Goal: Navigation & Orientation: Find specific page/section

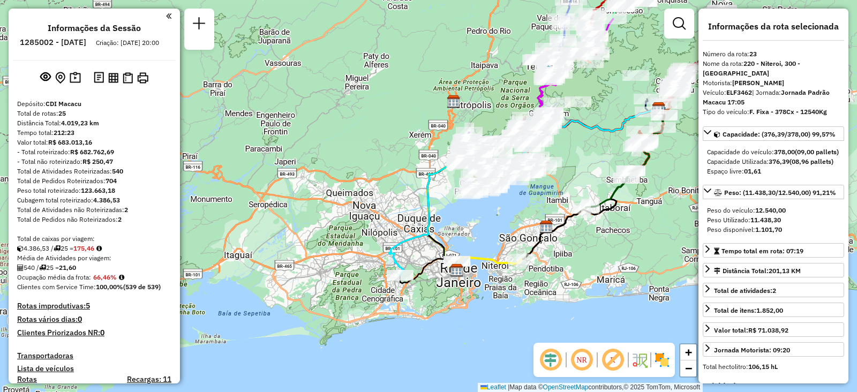
select select "**********"
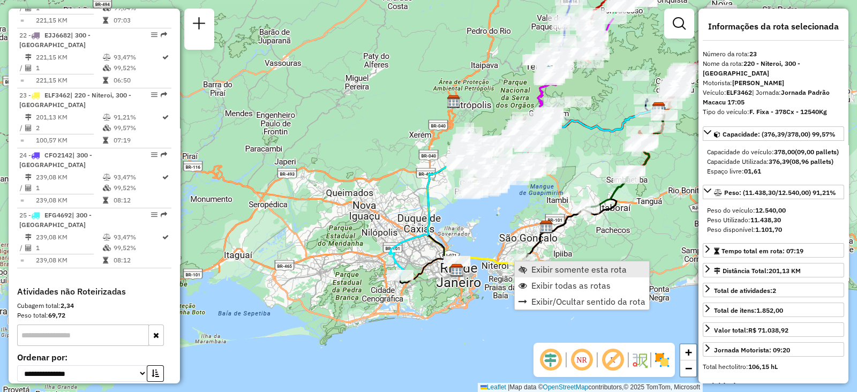
click at [530, 265] on link "Exibir somente esta rota" at bounding box center [582, 269] width 134 height 16
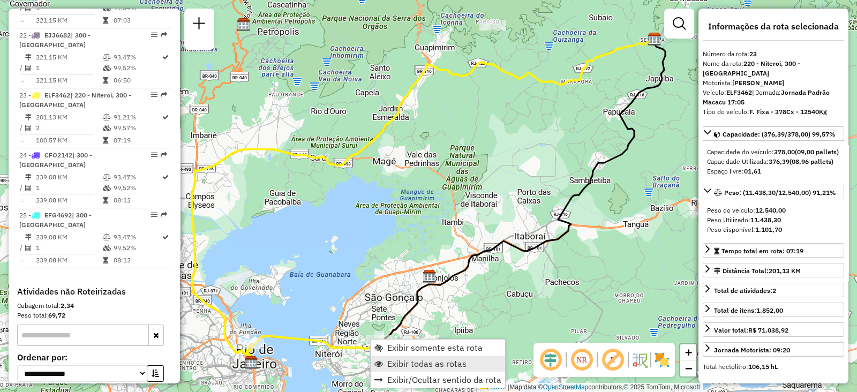
click at [399, 362] on span "Exibir todas as rotas" at bounding box center [426, 363] width 79 height 9
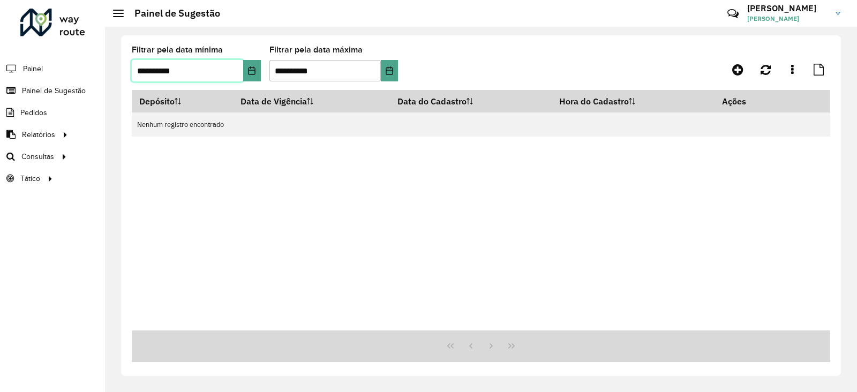
click at [200, 73] on input "**********" at bounding box center [187, 70] width 111 height 21
click at [247, 72] on icon "Choose Date" at bounding box center [251, 70] width 9 height 9
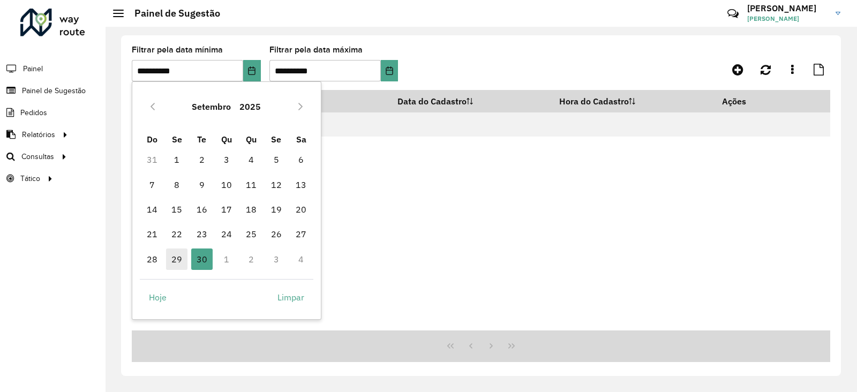
click at [173, 263] on span "29" at bounding box center [176, 258] width 21 height 21
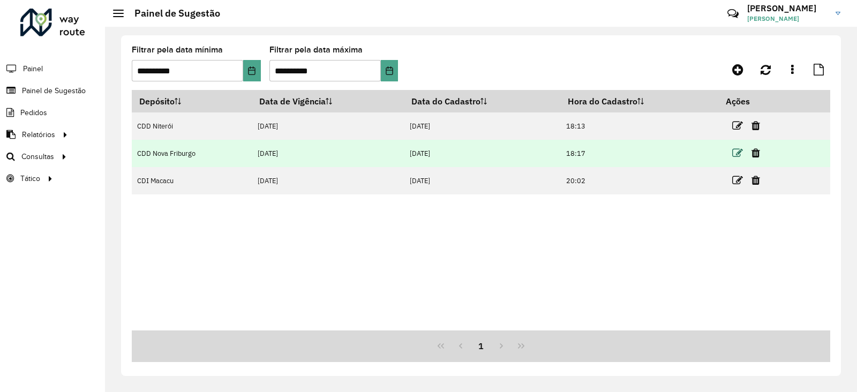
click at [737, 152] on icon at bounding box center [737, 153] width 11 height 11
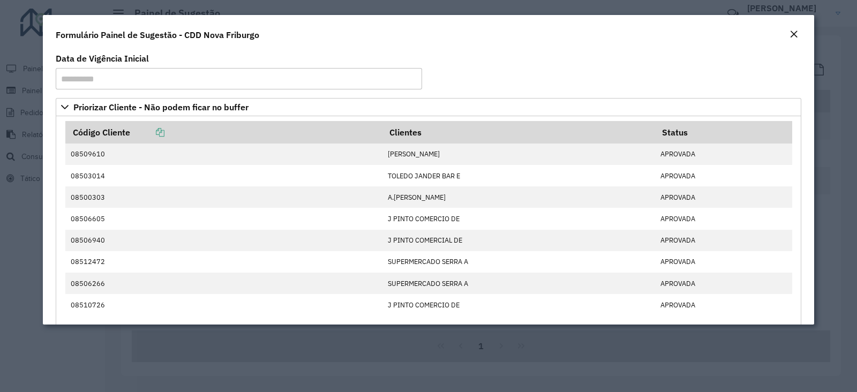
click at [797, 35] on em "Close" at bounding box center [793, 34] width 9 height 9
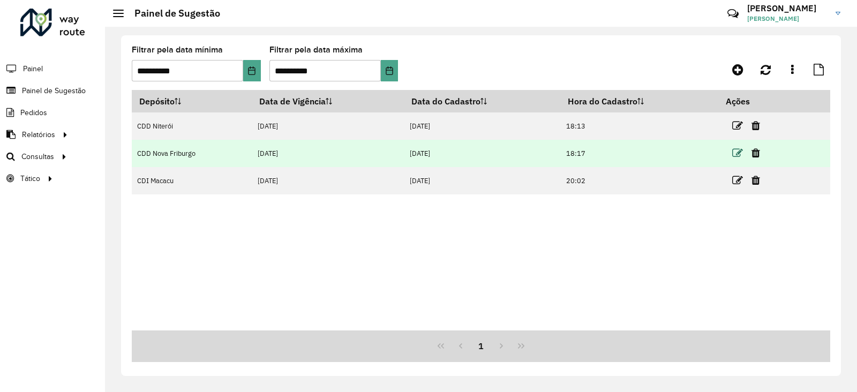
click at [735, 155] on icon at bounding box center [737, 153] width 11 height 11
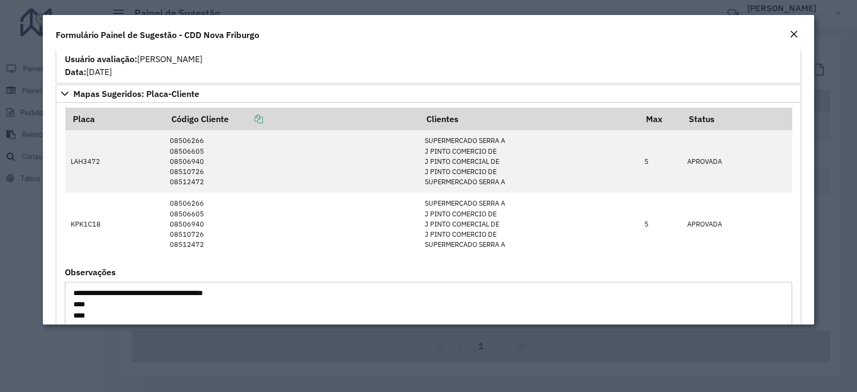
scroll to position [468, 0]
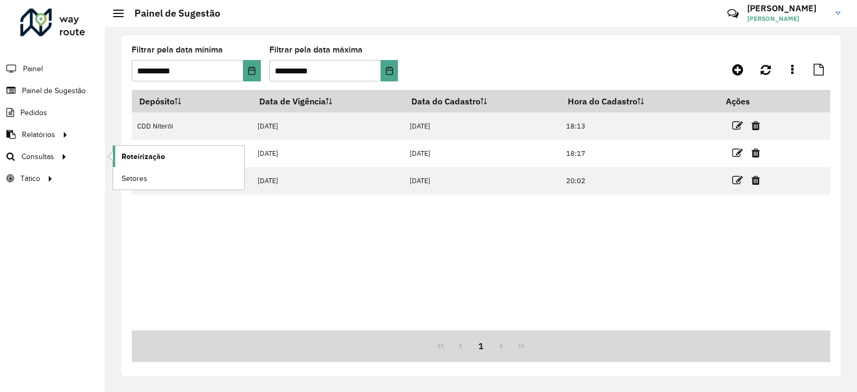
click at [149, 153] on span "Roteirização" at bounding box center [143, 156] width 43 height 11
click at [38, 26] on div at bounding box center [52, 23] width 65 height 28
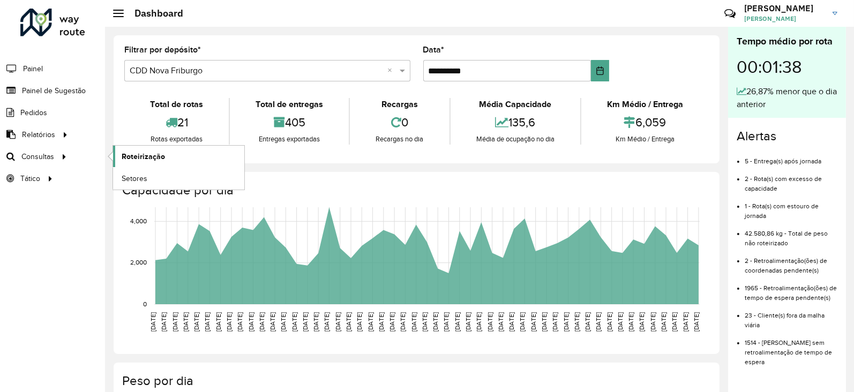
click at [140, 156] on span "Roteirização" at bounding box center [143, 156] width 43 height 11
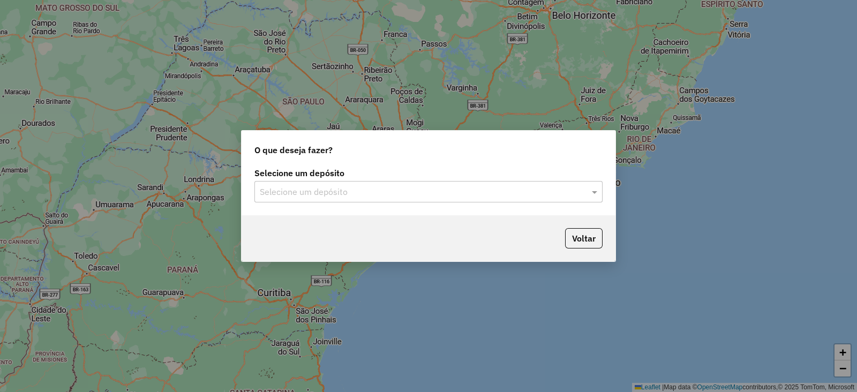
click at [303, 194] on input "text" at bounding box center [418, 192] width 316 height 13
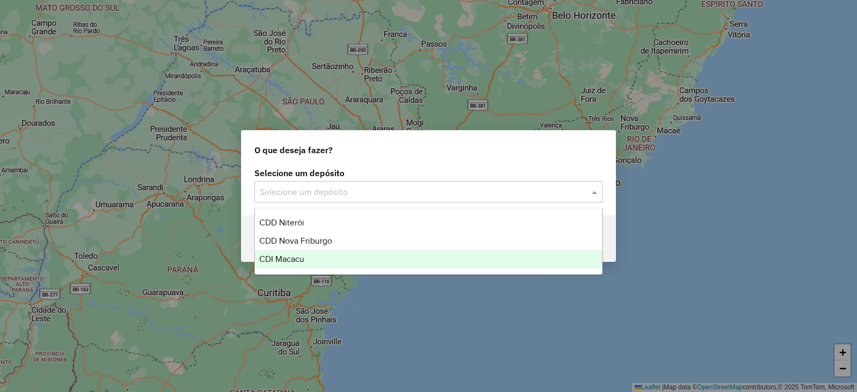
click at [289, 259] on span "CDI Macacu" at bounding box center [281, 258] width 45 height 9
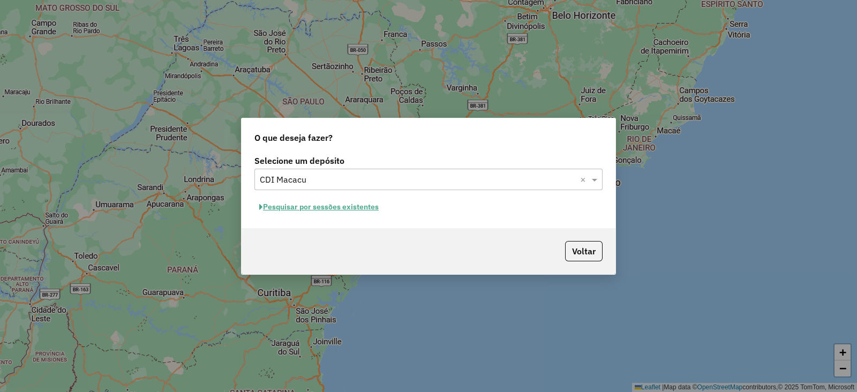
click at [305, 208] on button "Pesquisar por sessões existentes" at bounding box center [318, 207] width 129 height 17
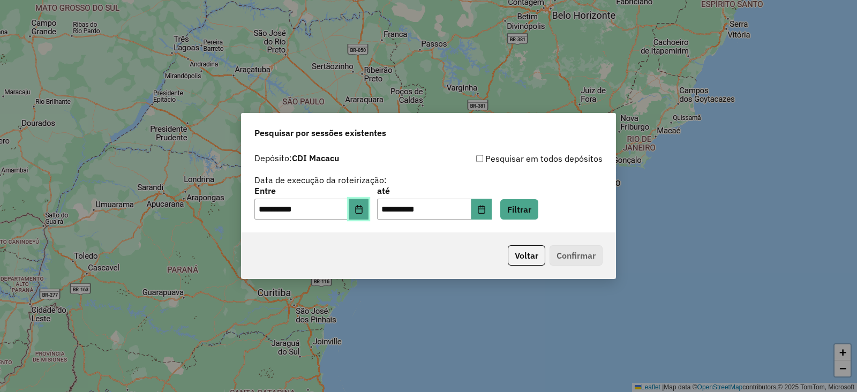
click at [362, 206] on icon "Choose Date" at bounding box center [358, 209] width 7 height 9
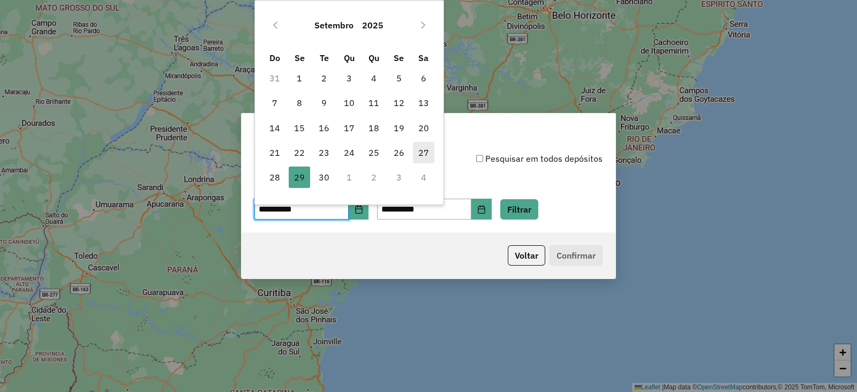
click at [420, 152] on span "27" at bounding box center [423, 152] width 21 height 21
type input "**********"
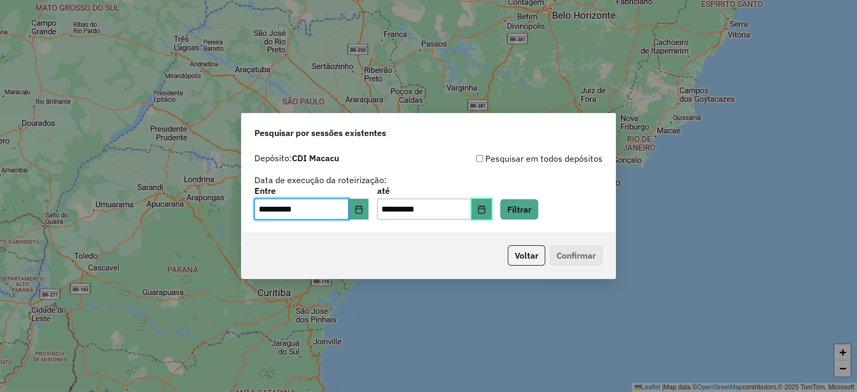
click at [486, 205] on icon "Choose Date" at bounding box center [481, 209] width 9 height 9
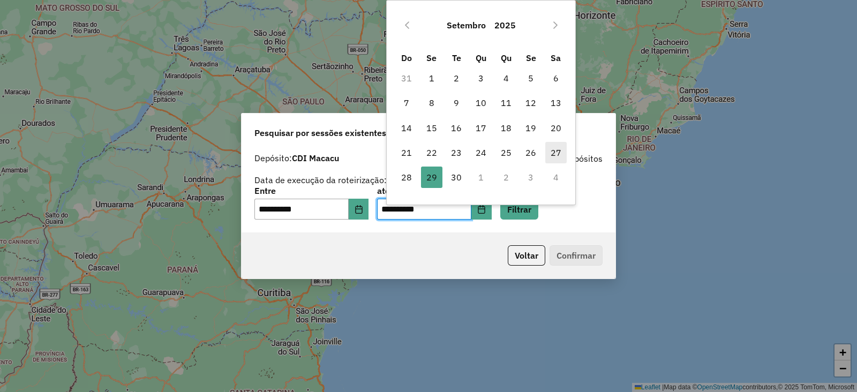
click at [552, 148] on span "27" at bounding box center [555, 152] width 21 height 21
type input "**********"
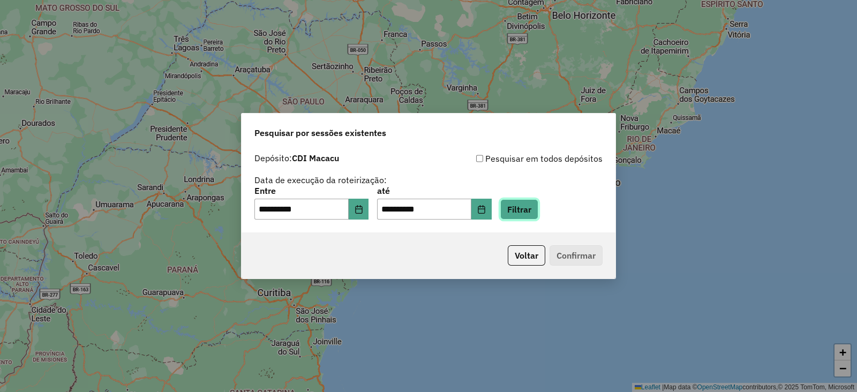
click at [538, 211] on button "Filtrar" at bounding box center [519, 209] width 38 height 20
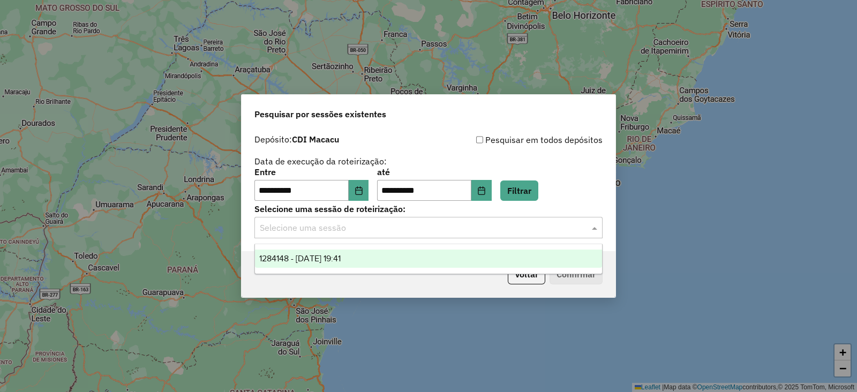
click at [371, 227] on input "text" at bounding box center [418, 228] width 316 height 13
drag, startPoint x: 360, startPoint y: 255, endPoint x: 383, endPoint y: 259, distance: 23.8
click at [361, 256] on div "1284148 - 27/09/2025 19:41" at bounding box center [428, 259] width 347 height 18
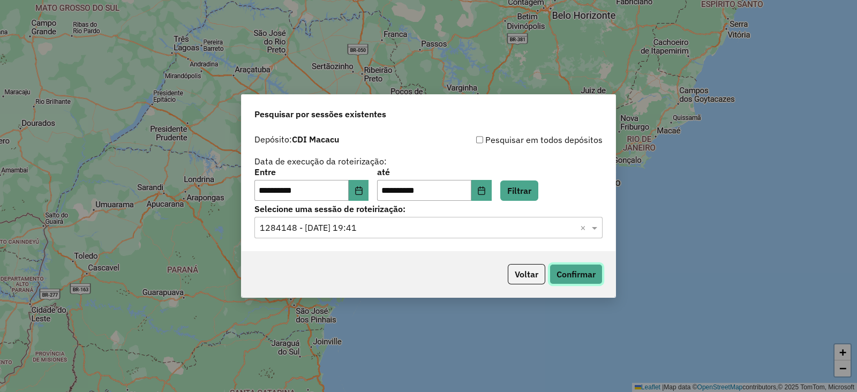
click at [571, 272] on button "Confirmar" at bounding box center [575, 274] width 53 height 20
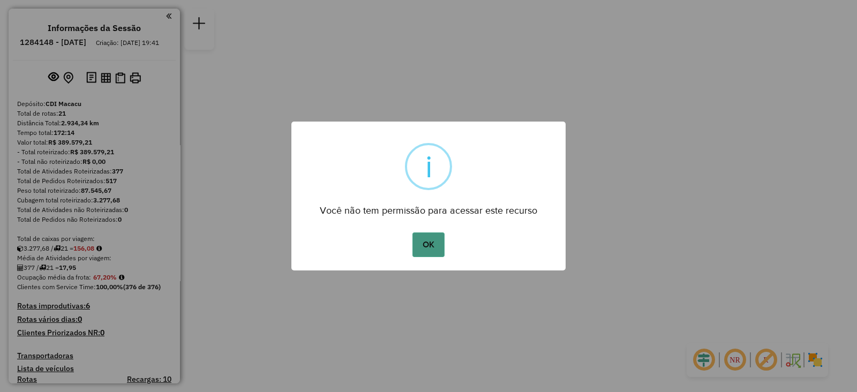
click at [426, 239] on button "OK" at bounding box center [428, 244] width 32 height 25
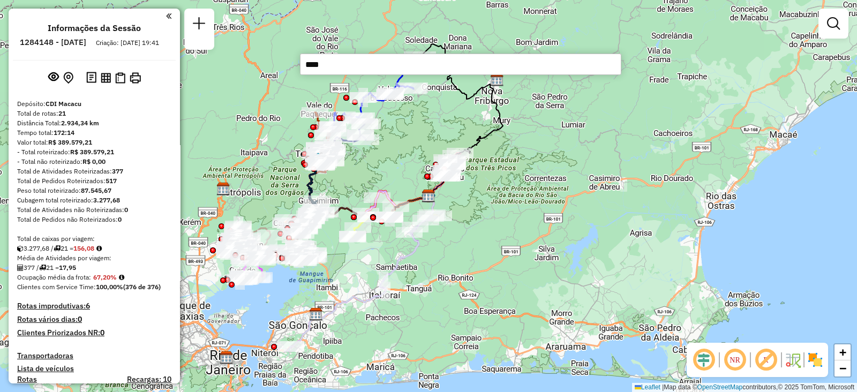
type input "*****"
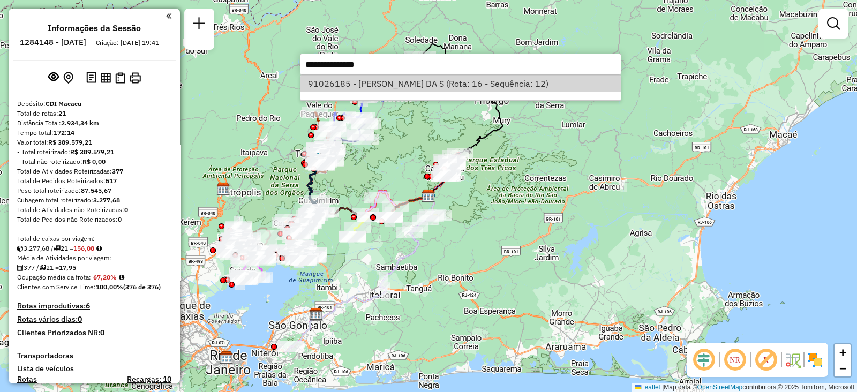
select select "**********"
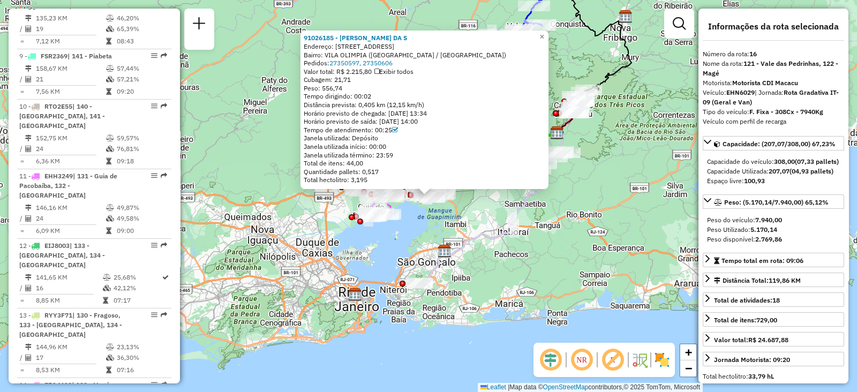
scroll to position [1252, 0]
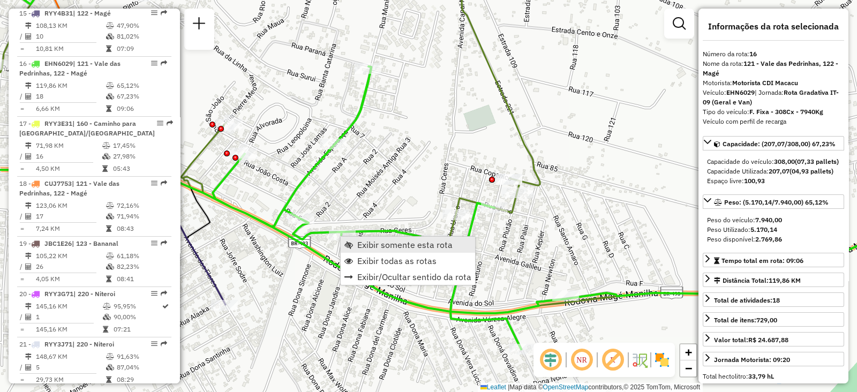
click at [362, 242] on span "Exibir somente esta rota" at bounding box center [404, 244] width 95 height 9
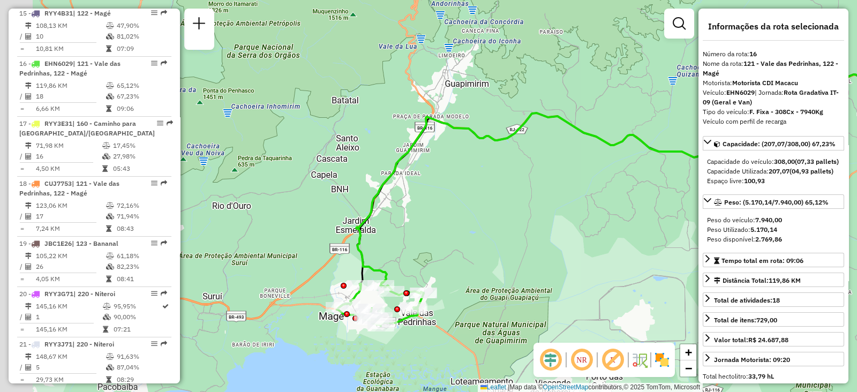
drag, startPoint x: 289, startPoint y: 214, endPoint x: 476, endPoint y: 208, distance: 187.5
click at [476, 208] on div "Janela de atendimento Grade de atendimento Capacidade Transportadoras Veículos …" at bounding box center [428, 196] width 857 height 392
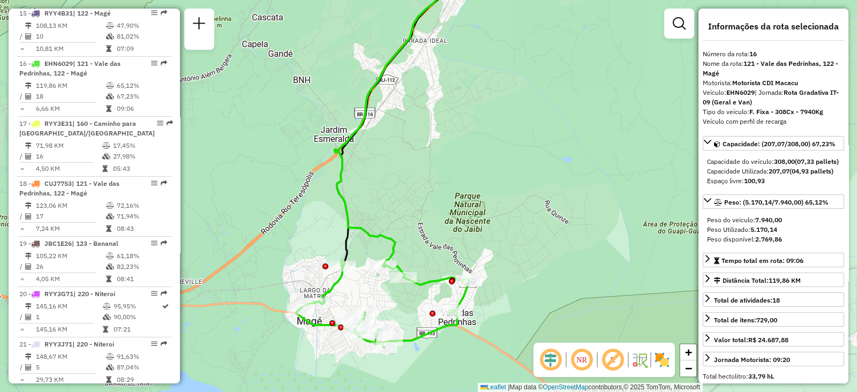
drag, startPoint x: 547, startPoint y: 231, endPoint x: 562, endPoint y: 205, distance: 30.7
click at [562, 205] on div "Janela de atendimento Grade de atendimento Capacidade Transportadoras Veículos …" at bounding box center [428, 196] width 857 height 392
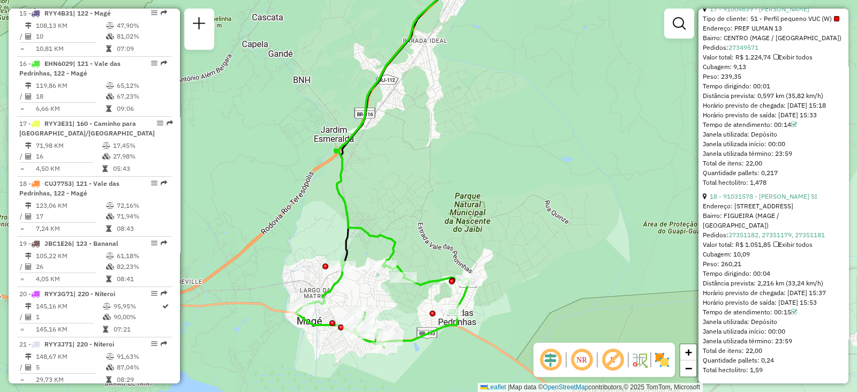
scroll to position [3563, 0]
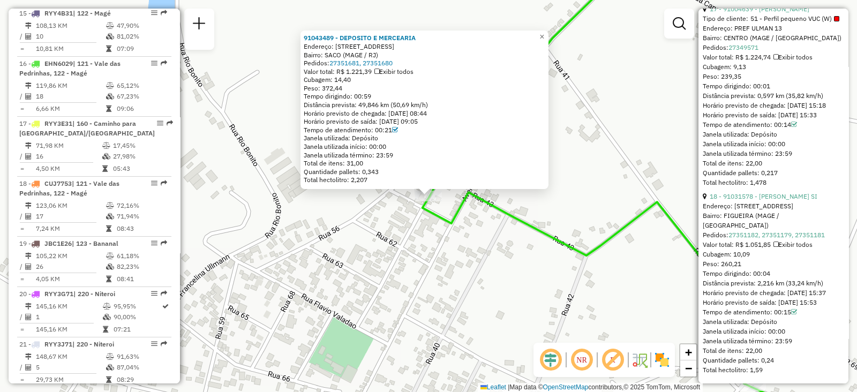
click at [480, 286] on div "91043489 - DEPOSITO E MERCEARIA Endereço: RUA CINQUENTA E CINCO 319 Bairro: SAC…" at bounding box center [428, 196] width 857 height 392
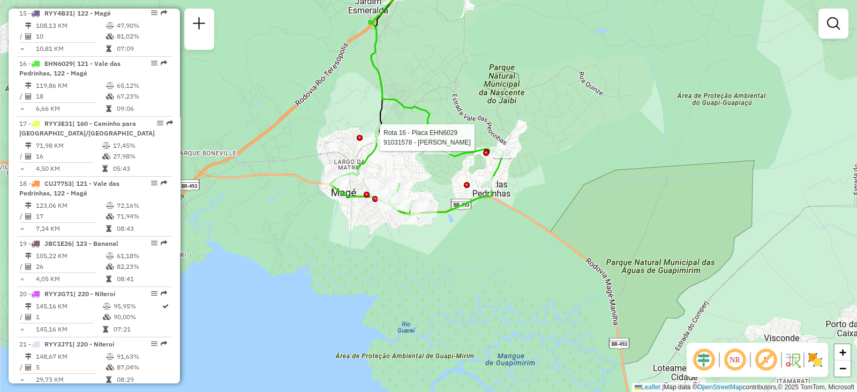
select select "**********"
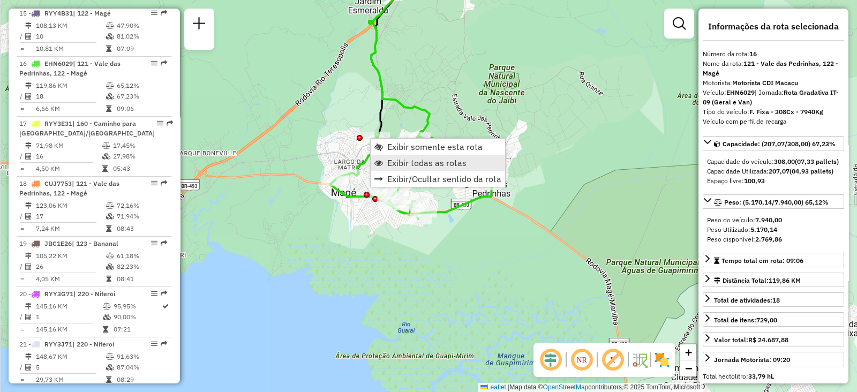
click at [394, 160] on span "Exibir todas as rotas" at bounding box center [426, 163] width 79 height 9
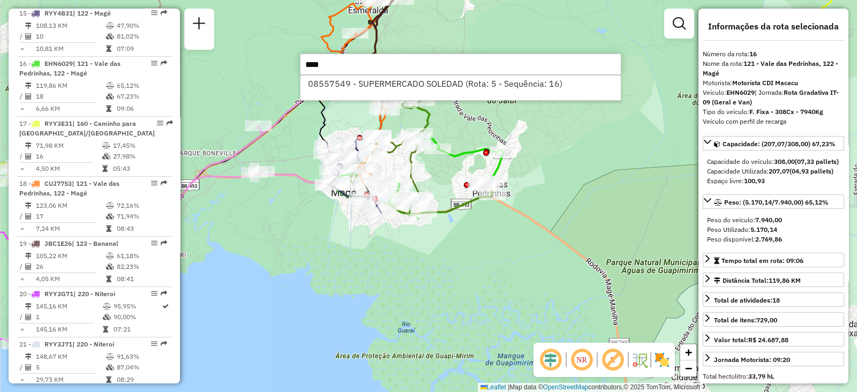
type input "*****"
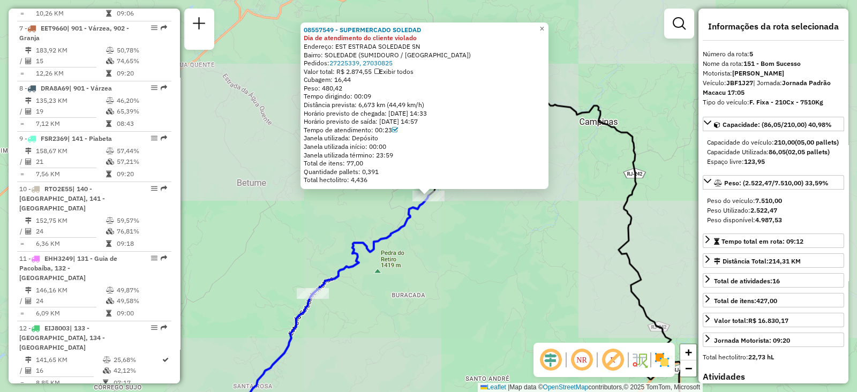
scroll to position [659, 0]
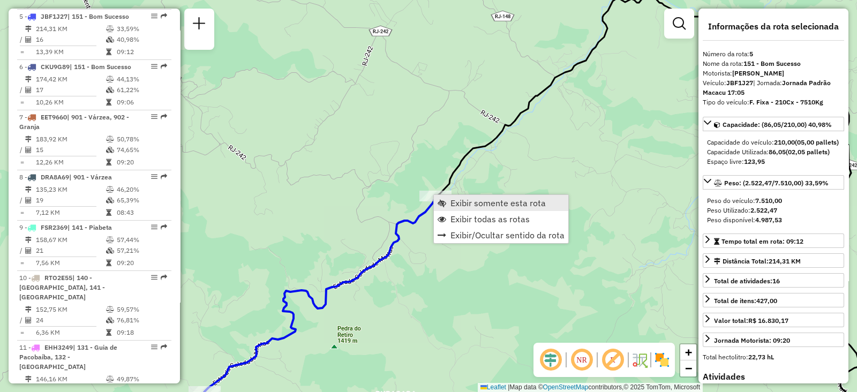
click at [450, 204] on span "Exibir somente esta rota" at bounding box center [497, 203] width 95 height 9
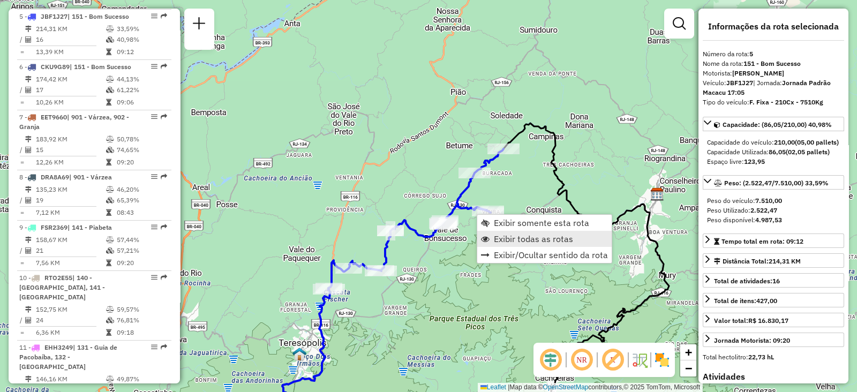
click at [497, 240] on span "Exibir todas as rotas" at bounding box center [533, 239] width 79 height 9
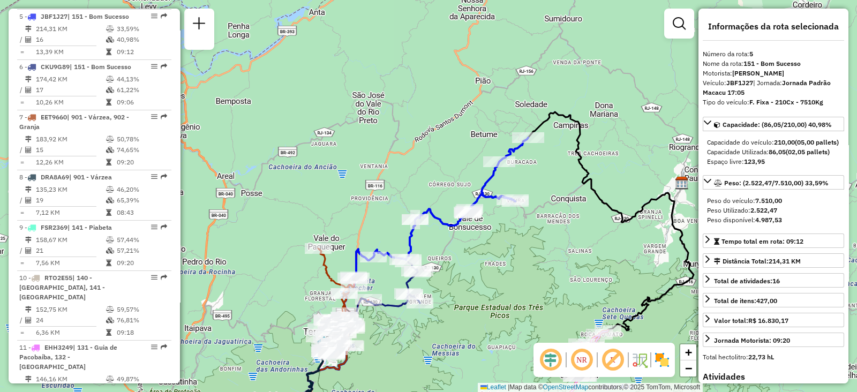
drag, startPoint x: 378, startPoint y: 204, endPoint x: 404, endPoint y: 193, distance: 28.8
click at [404, 193] on div "Janela de atendimento Grade de atendimento Capacidade Transportadoras Veículos …" at bounding box center [428, 196] width 857 height 392
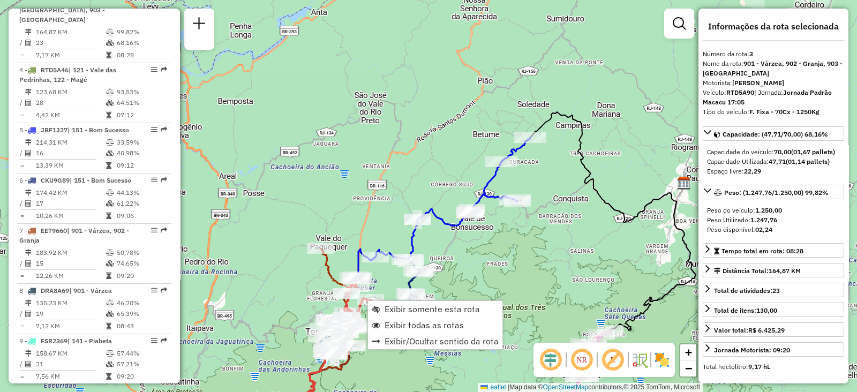
scroll to position [539, 0]
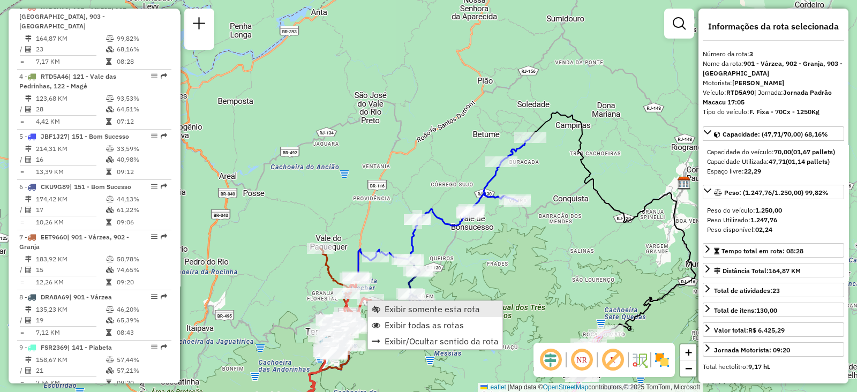
click at [378, 305] on span "Exibir somente esta rota" at bounding box center [376, 309] width 9 height 9
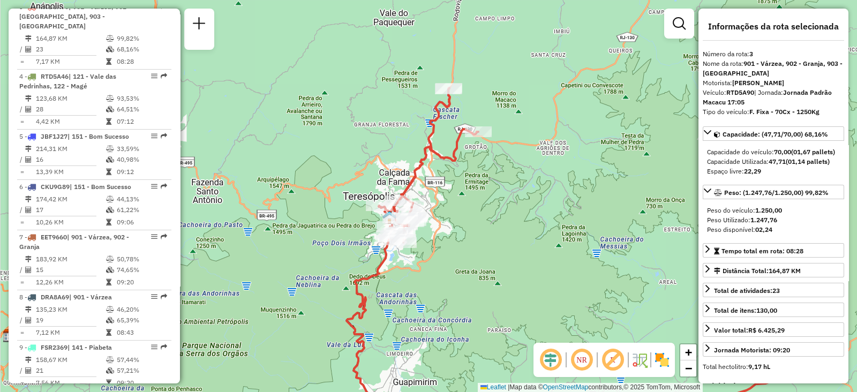
drag, startPoint x: 324, startPoint y: 168, endPoint x: 487, endPoint y: 244, distance: 179.4
click at [487, 244] on div "Janela de atendimento Grade de atendimento Capacidade Transportadoras Veículos …" at bounding box center [428, 196] width 857 height 392
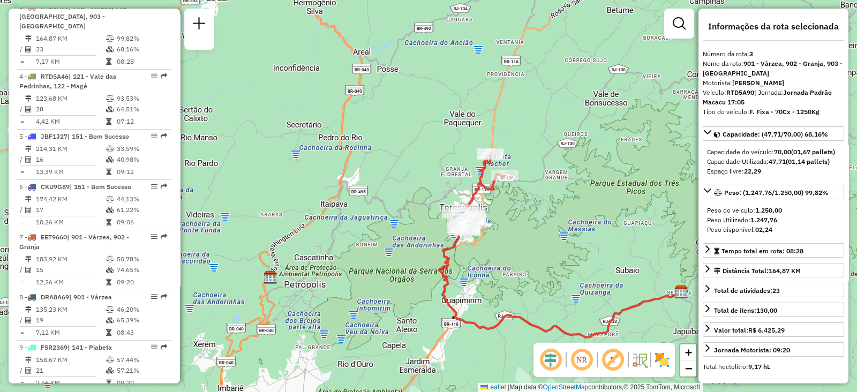
drag, startPoint x: 526, startPoint y: 203, endPoint x: 532, endPoint y: 202, distance: 6.5
click at [533, 202] on div "Janela de atendimento Grade de atendimento Capacidade Transportadoras Veículos …" at bounding box center [428, 196] width 857 height 392
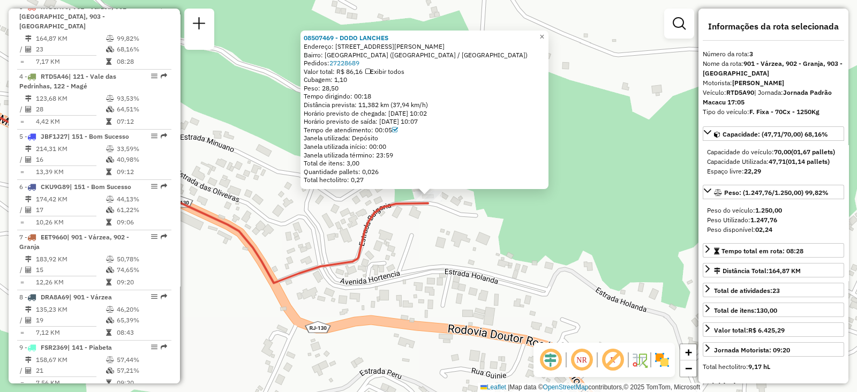
click at [474, 254] on div "08507469 - DODO LANCHES Endereço: RUA ISAIAS VIDAL 0 Bairro: ALBUQUERQUE (TERES…" at bounding box center [428, 196] width 857 height 392
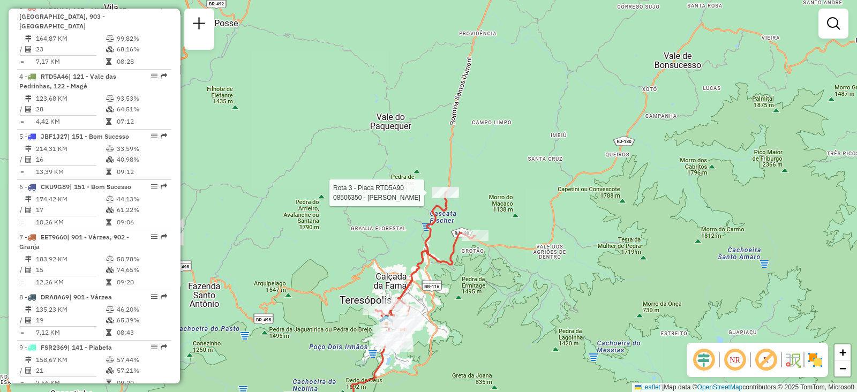
select select "**********"
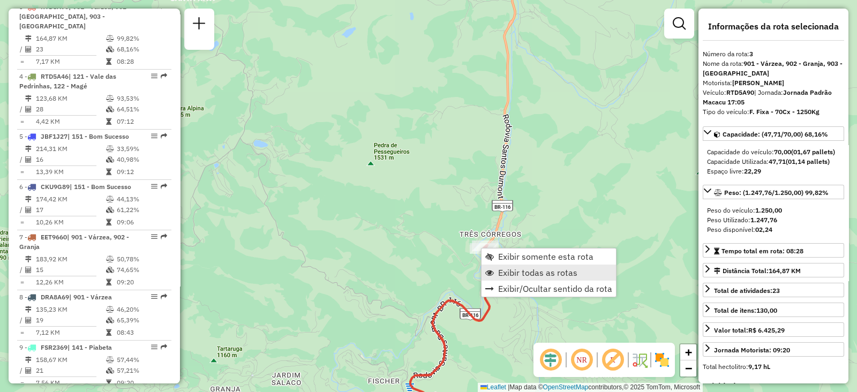
click at [512, 271] on span "Exibir todas as rotas" at bounding box center [537, 272] width 79 height 9
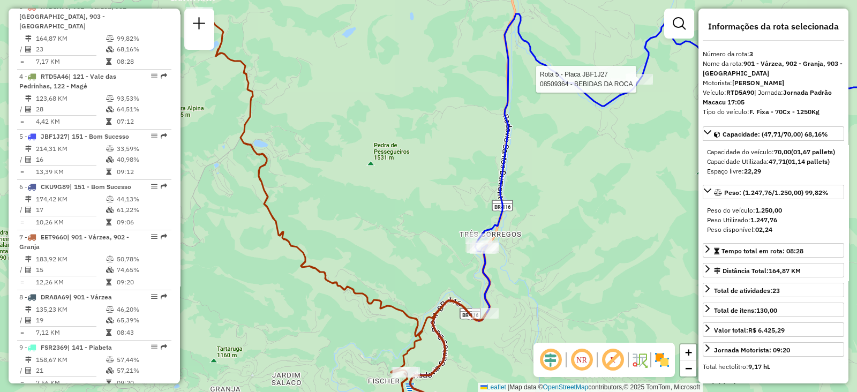
drag, startPoint x: 632, startPoint y: 85, endPoint x: 635, endPoint y: 76, distance: 9.5
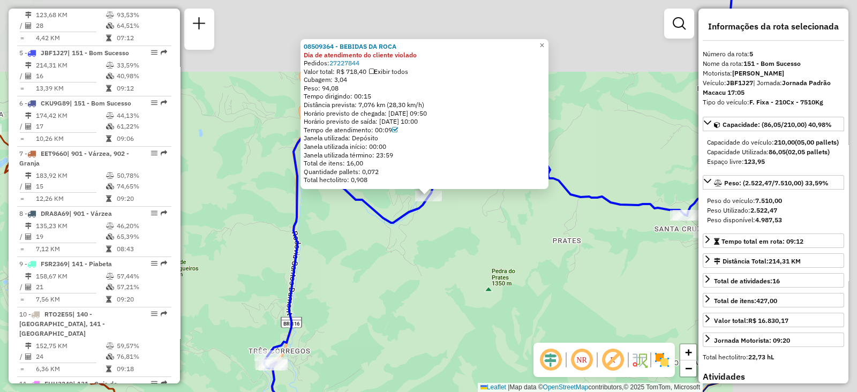
scroll to position [659, 0]
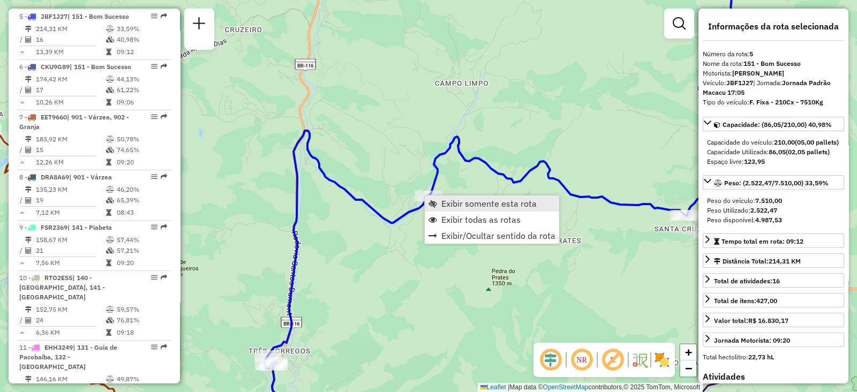
click at [451, 205] on span "Exibir somente esta rota" at bounding box center [488, 203] width 95 height 9
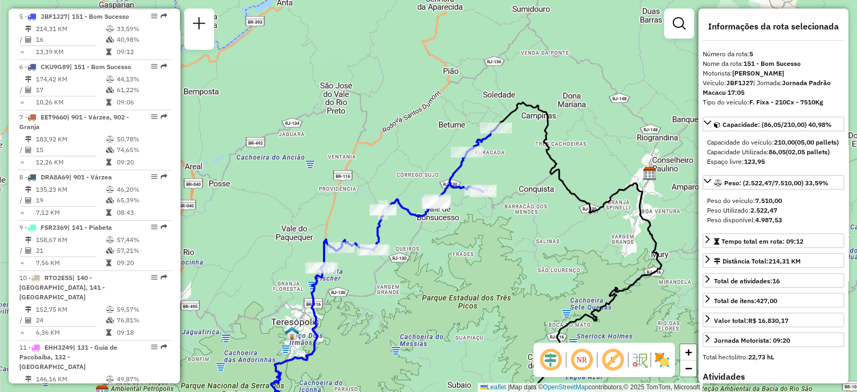
drag, startPoint x: 440, startPoint y: 188, endPoint x: 472, endPoint y: 259, distance: 78.1
click at [472, 259] on div "Janela de atendimento Grade de atendimento Capacidade Transportadoras Veículos …" at bounding box center [428, 196] width 857 height 392
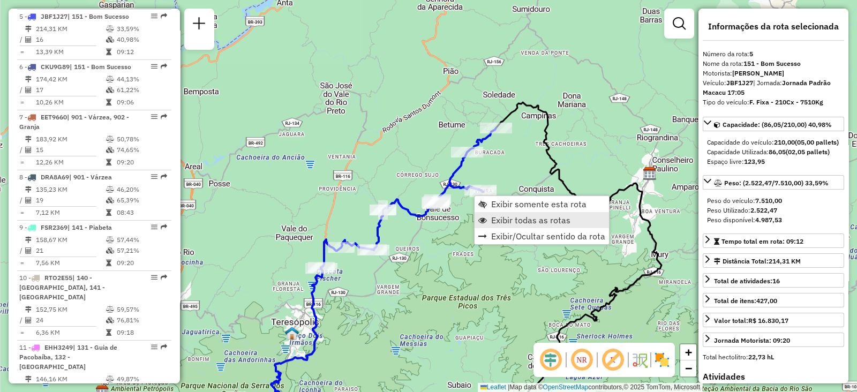
click at [495, 218] on span "Exibir todas as rotas" at bounding box center [530, 220] width 79 height 9
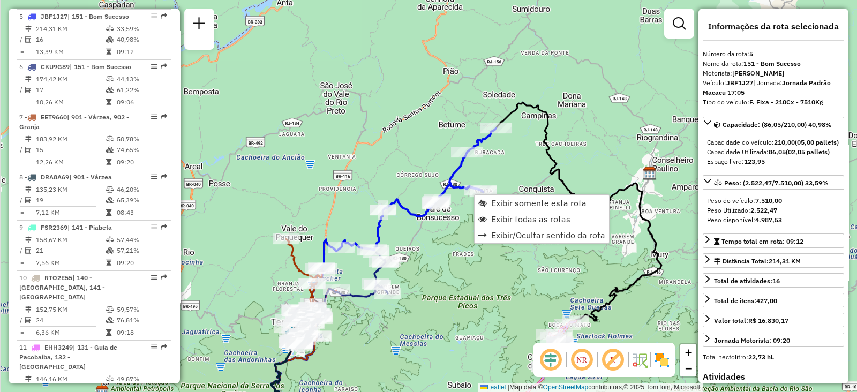
click at [515, 145] on div "Janela de atendimento Grade de atendimento Capacidade Transportadoras Veículos …" at bounding box center [428, 196] width 857 height 392
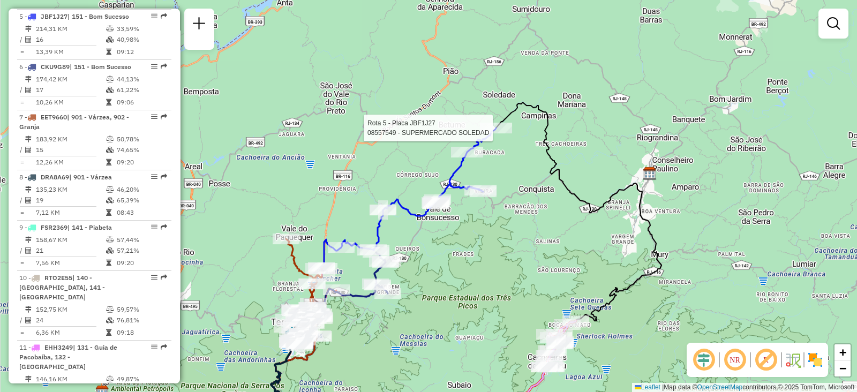
select select "**********"
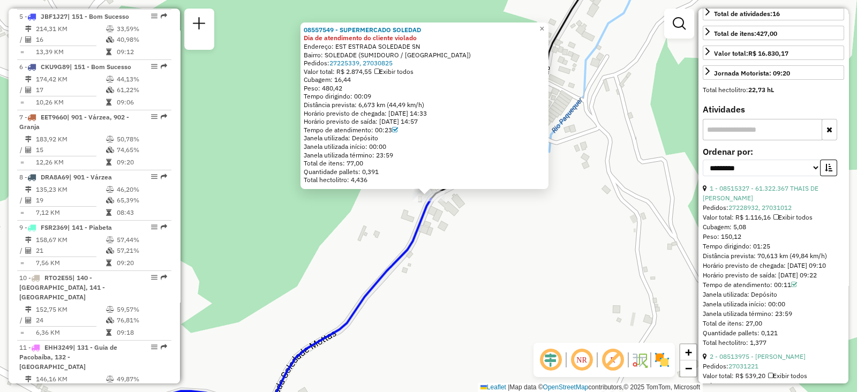
scroll to position [335, 0]
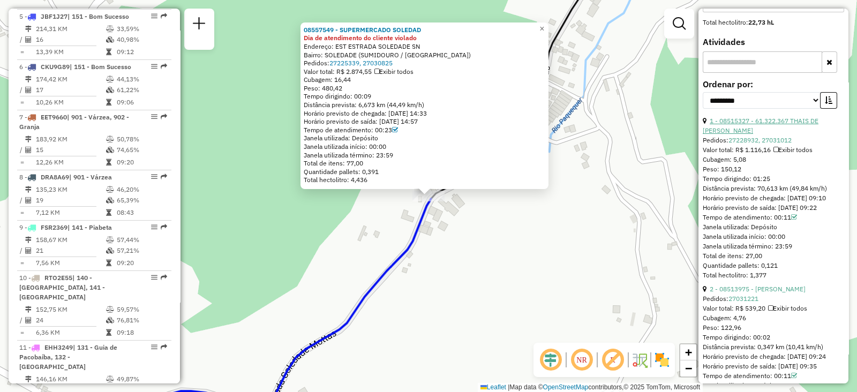
click at [773, 127] on link "1 - 08515327 - 61.322.367 THAIS DE BRITO COSTA" at bounding box center [761, 126] width 116 height 18
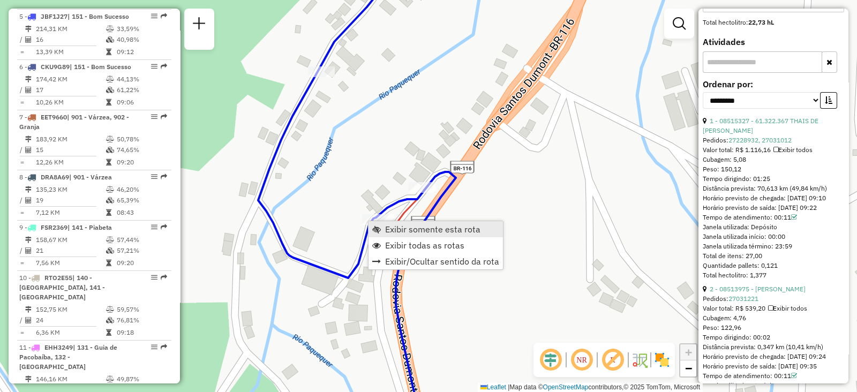
click at [383, 229] on link "Exibir somente esta rota" at bounding box center [435, 229] width 134 height 16
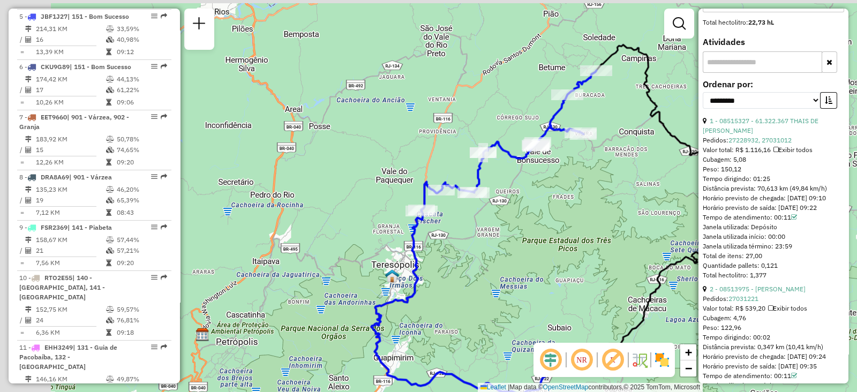
drag, startPoint x: 327, startPoint y: 210, endPoint x: 459, endPoint y: 223, distance: 132.9
click at [485, 230] on div "Janela de atendimento Grade de atendimento Capacidade Transportadoras Veículos …" at bounding box center [428, 196] width 857 height 392
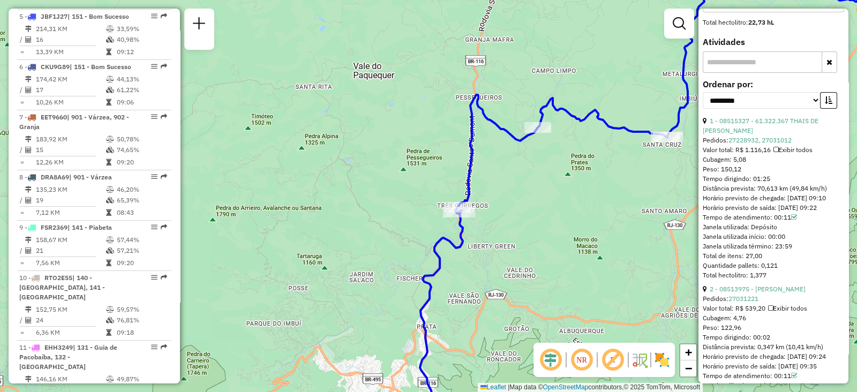
click at [659, 363] on img at bounding box center [661, 359] width 17 height 17
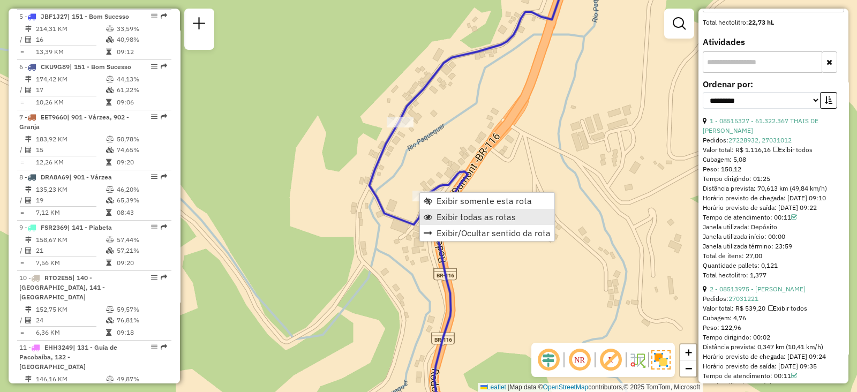
click at [458, 215] on span "Exibir todas as rotas" at bounding box center [475, 217] width 79 height 9
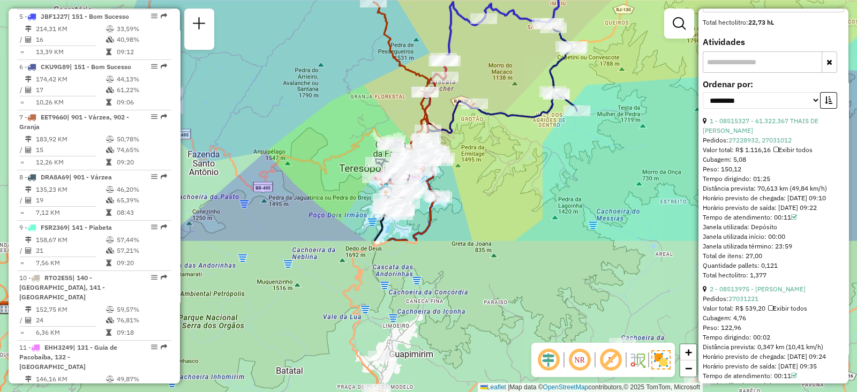
drag, startPoint x: 499, startPoint y: 276, endPoint x: 466, endPoint y: 87, distance: 192.4
click at [466, 87] on div "Janela de atendimento Grade de atendimento Capacidade Transportadoras Veículos …" at bounding box center [428, 196] width 857 height 392
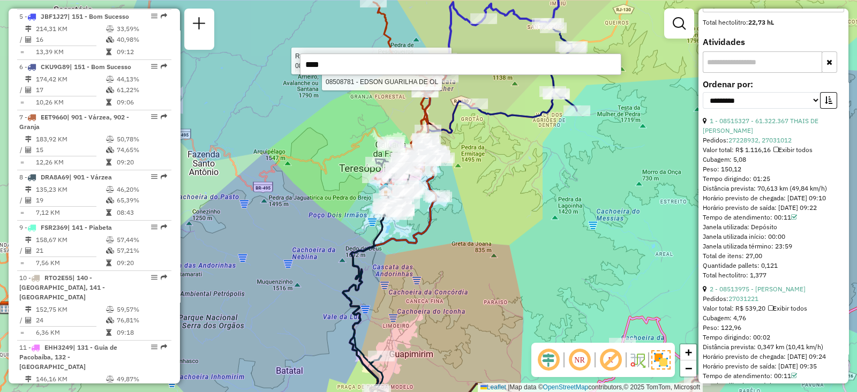
type input "*****"
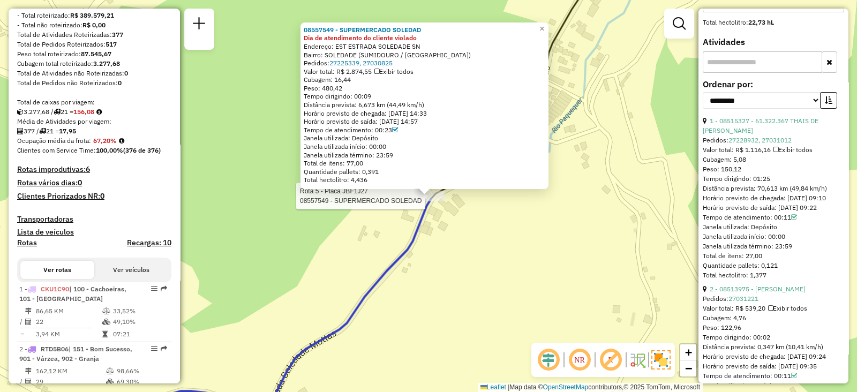
scroll to position [0, 0]
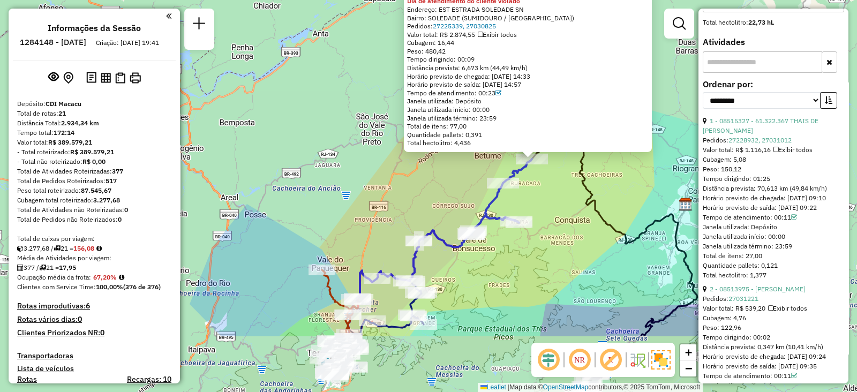
drag, startPoint x: 485, startPoint y: 305, endPoint x: 554, endPoint y: 210, distance: 116.8
click at [554, 210] on div "08557549 - SUPERMERCADO SOLEDAD Dia de atendimento do cliente violado Endereço:…" at bounding box center [428, 196] width 857 height 392
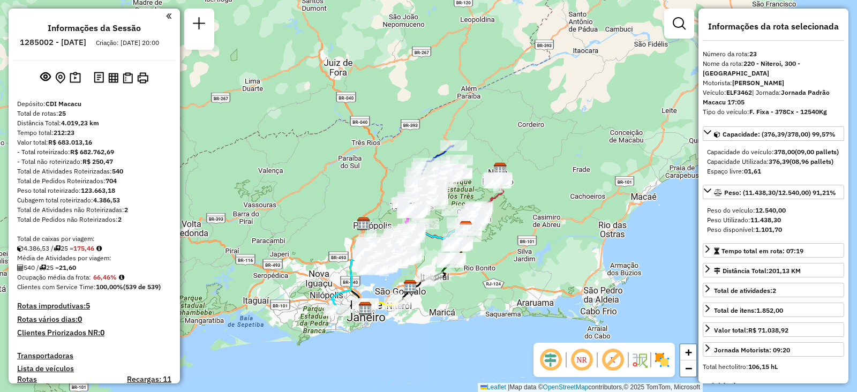
select select "**********"
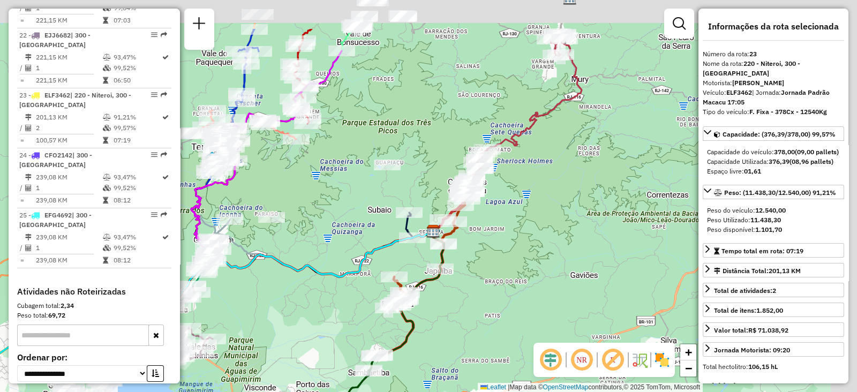
drag, startPoint x: 481, startPoint y: 242, endPoint x: 313, endPoint y: 271, distance: 171.3
click at [258, 307] on div "Janela de atendimento Grade de atendimento Capacidade Transportadoras Veículos …" at bounding box center [428, 196] width 857 height 392
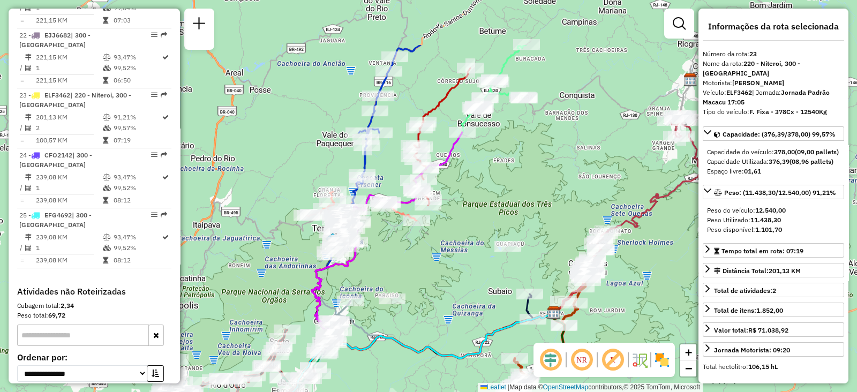
drag, startPoint x: 364, startPoint y: 179, endPoint x: 508, endPoint y: 253, distance: 161.6
click at [519, 256] on div "Janela de atendimento Grade de atendimento Capacidade Transportadoras Veículos …" at bounding box center [428, 196] width 857 height 392
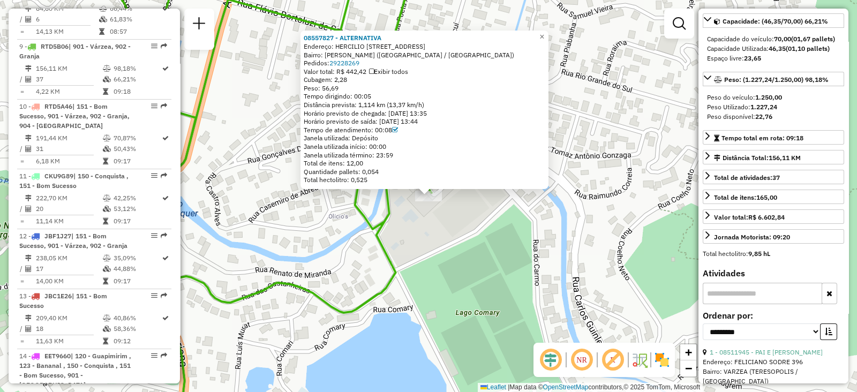
scroll to position [201, 0]
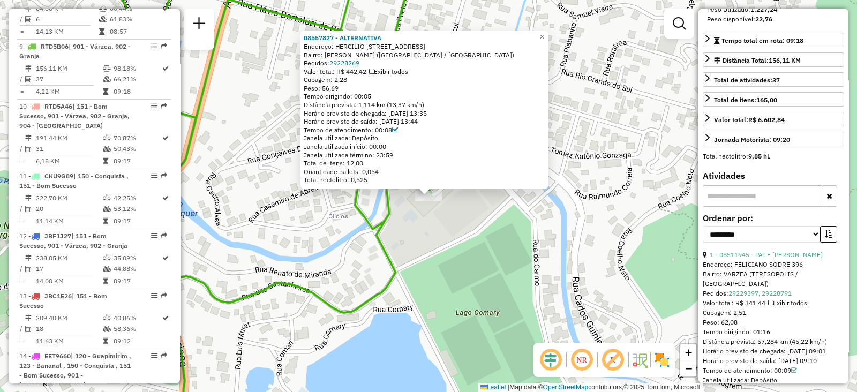
click at [416, 280] on div "08557827 - ALTERNATIVA Endereço: [PERSON_NAME] 97 Bairro: [PERSON_NAME] ([GEOGR…" at bounding box center [428, 196] width 857 height 392
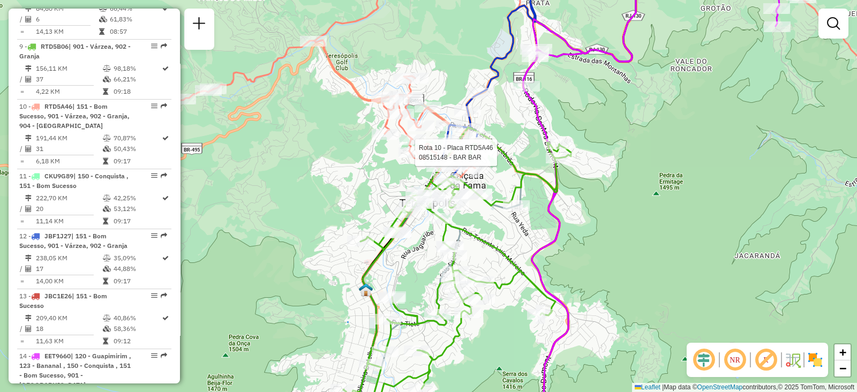
select select "**********"
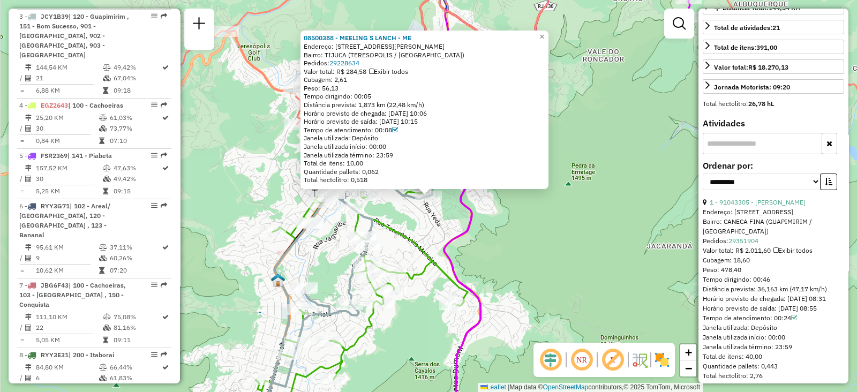
scroll to position [335, 0]
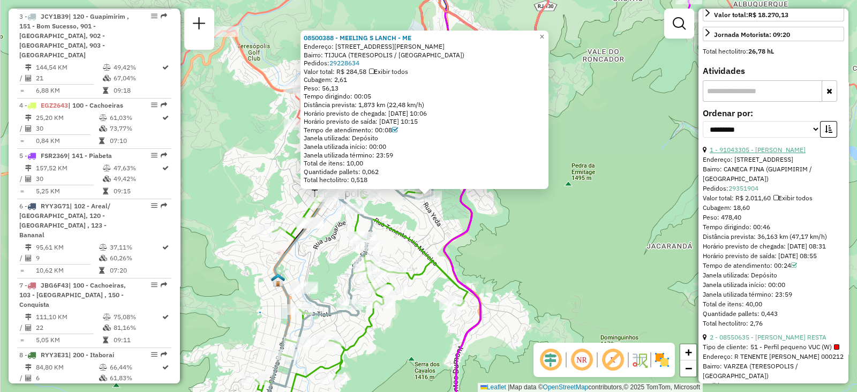
click at [736, 154] on link "1 - 91043305 - [PERSON_NAME]" at bounding box center [758, 150] width 96 height 8
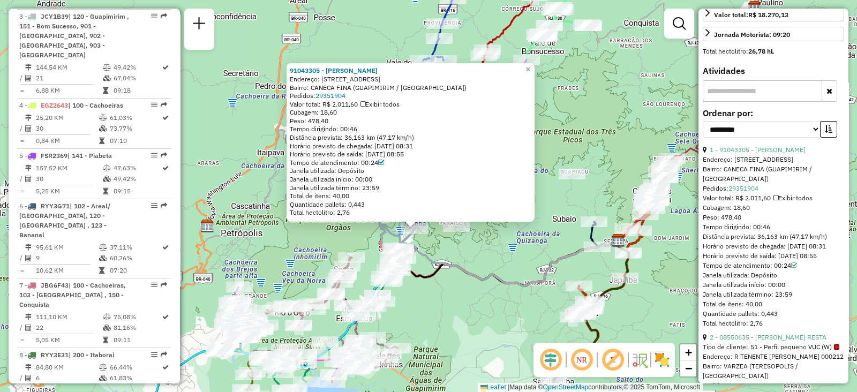
click at [484, 258] on div "91043305 - [PERSON_NAME] Endereço: ESTRADA DA CANECA FINA 84 Bairro: CANECA FIN…" at bounding box center [428, 196] width 857 height 392
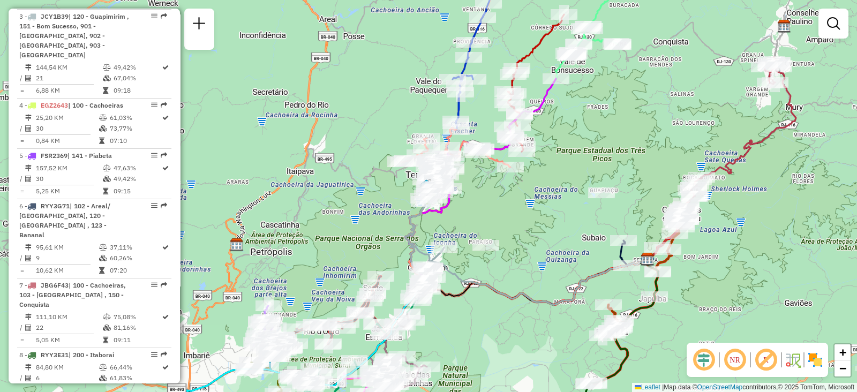
drag, startPoint x: 452, startPoint y: 191, endPoint x: 466, endPoint y: 186, distance: 14.4
click at [482, 207] on div "Janela de atendimento Grade de atendimento Capacidade Transportadoras Veículos …" at bounding box center [428, 196] width 857 height 392
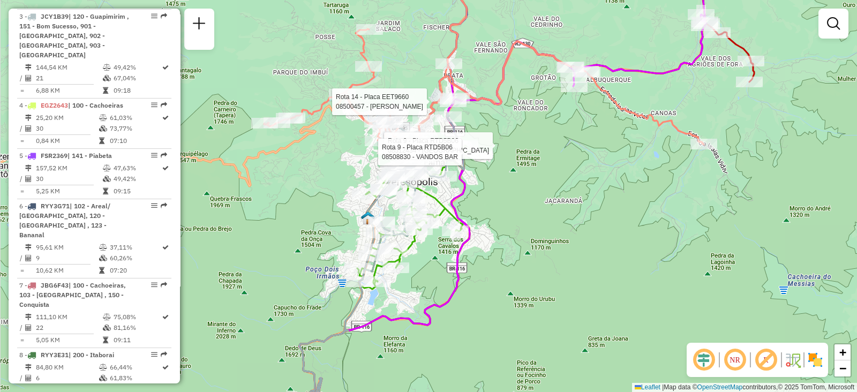
select select "**********"
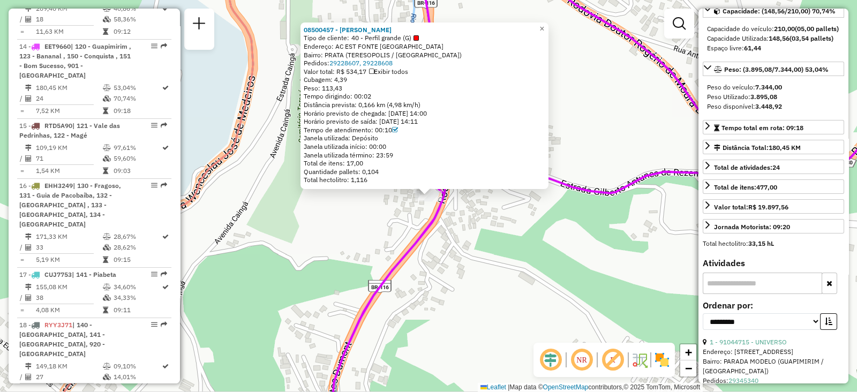
scroll to position [201, 0]
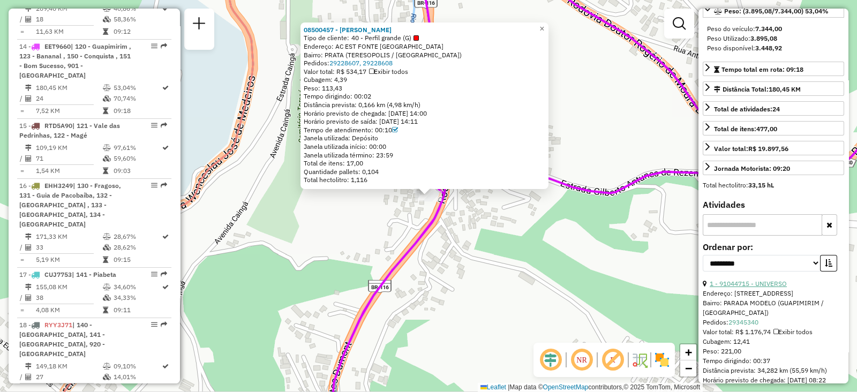
click at [752, 288] on link "1 - 91044715 - UNIVERSO" at bounding box center [748, 284] width 77 height 8
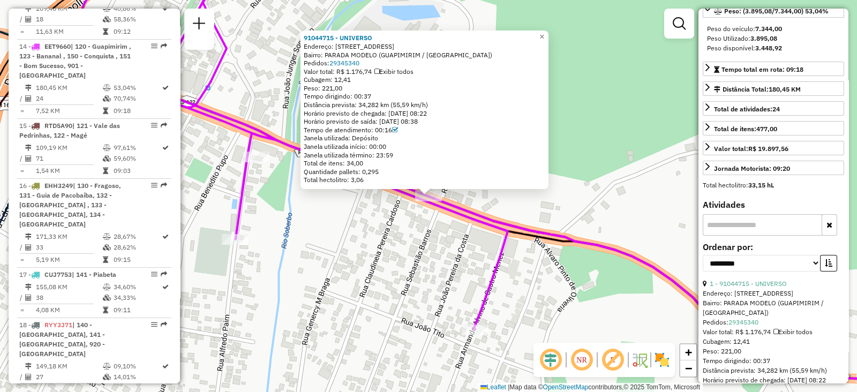
click at [413, 279] on div "91044715 - UNIVERSO Endereço: ESTRADA [GEOGRAPHIC_DATA]-[GEOGRAPHIC_DATA] 621 B…" at bounding box center [428, 196] width 857 height 392
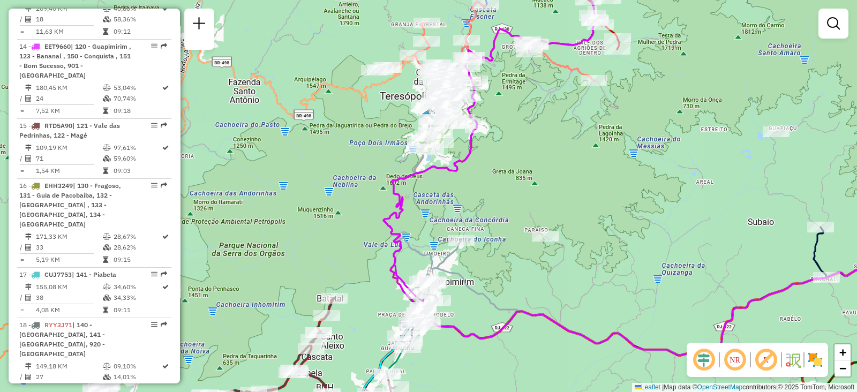
drag, startPoint x: 454, startPoint y: 318, endPoint x: 433, endPoint y: 365, distance: 51.5
click at [435, 368] on div "Janela de atendimento Grade de atendimento Capacidade Transportadoras Veículos …" at bounding box center [428, 196] width 857 height 392
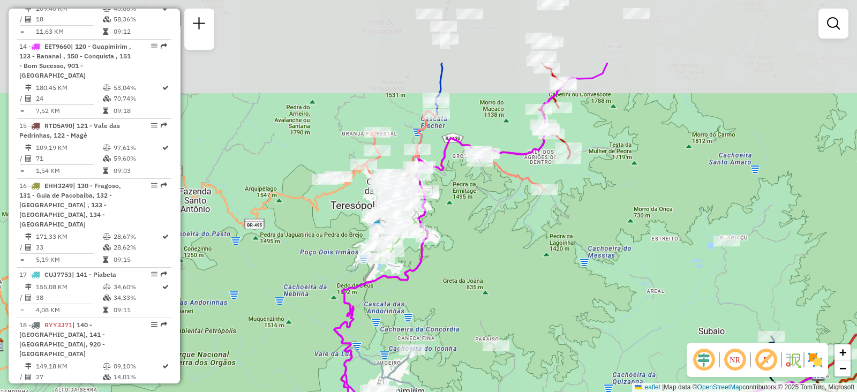
drag, startPoint x: 452, startPoint y: 199, endPoint x: 414, endPoint y: 305, distance: 112.6
click at [415, 308] on div "Janela de atendimento Grade de atendimento Capacidade Transportadoras Veículos …" at bounding box center [428, 196] width 857 height 392
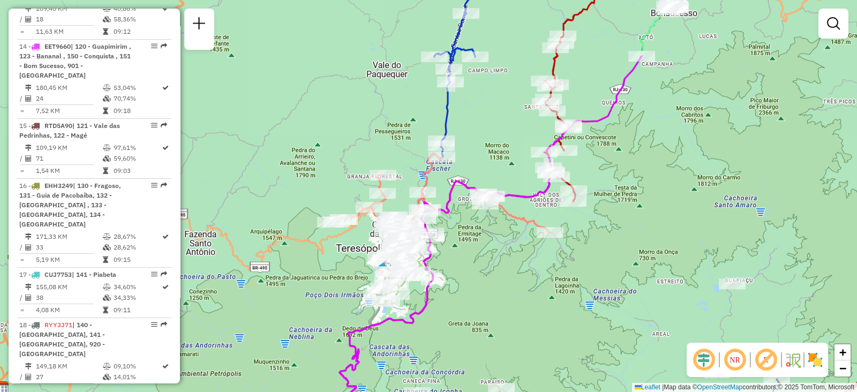
drag, startPoint x: 472, startPoint y: 209, endPoint x: 480, endPoint y: 243, distance: 35.2
click at [480, 243] on div "Janela de atendimento Grade de atendimento Capacidade Transportadoras Veículos …" at bounding box center [428, 196] width 857 height 392
select select "**********"
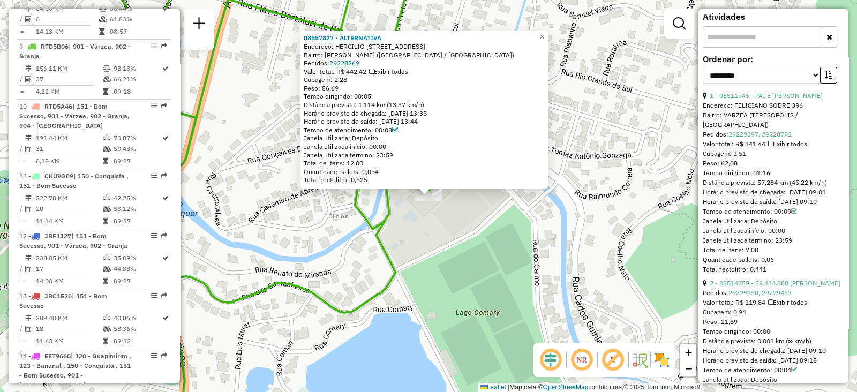
scroll to position [402, 0]
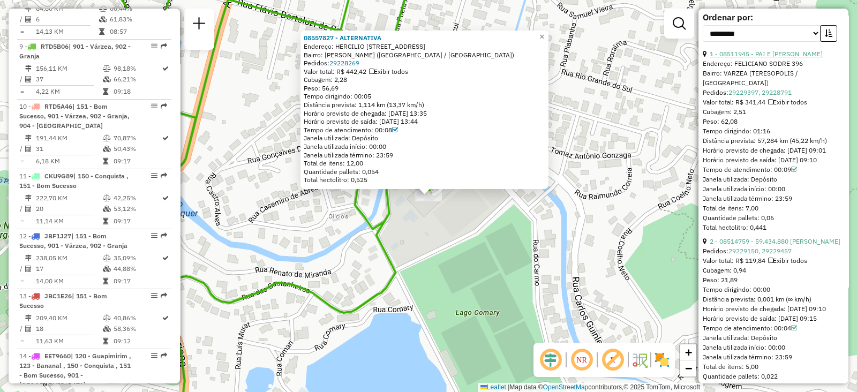
click at [729, 58] on link "1 - 08511945 - PAI E [PERSON_NAME]" at bounding box center [766, 54] width 113 height 8
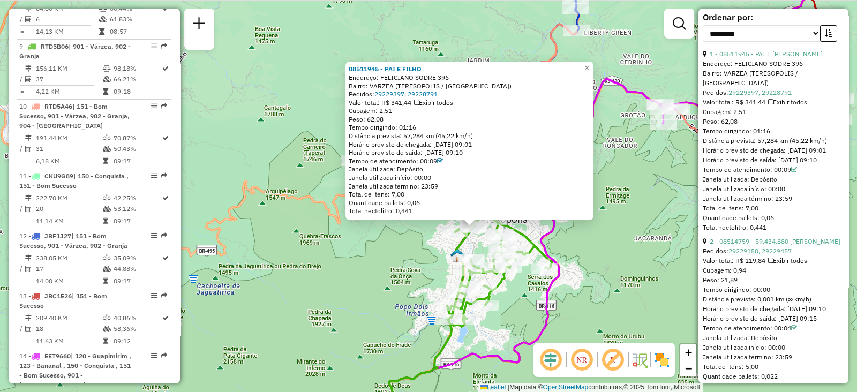
click at [403, 255] on div "08511945 - PAI E FILHO Endereço: FELICIANO SODRE 396 Bairro: [GEOGRAPHIC_DATA] …" at bounding box center [428, 196] width 857 height 392
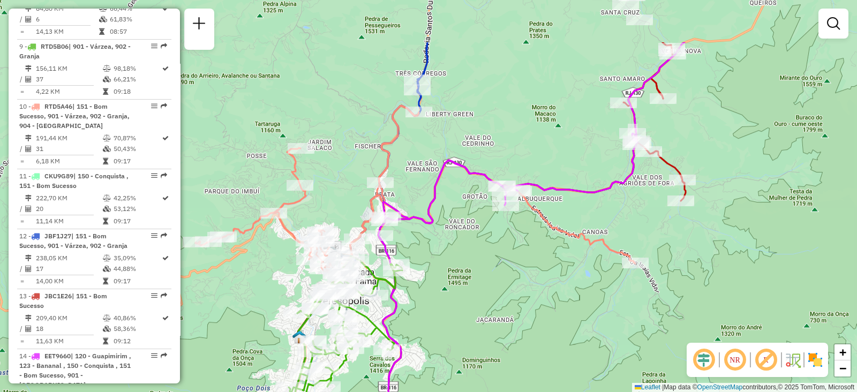
drag, startPoint x: 420, startPoint y: 203, endPoint x: 268, endPoint y: 281, distance: 171.2
click at [264, 283] on div "Janela de atendimento Grade de atendimento Capacidade Transportadoras Veículos …" at bounding box center [428, 196] width 857 height 392
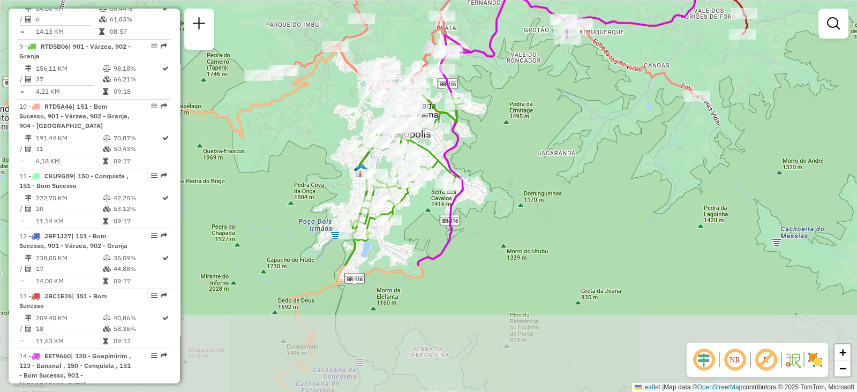
drag, startPoint x: 439, startPoint y: 286, endPoint x: 499, endPoint y: 121, distance: 176.0
click at [499, 121] on div "Janela de atendimento Grade de atendimento Capacidade Transportadoras Veículos …" at bounding box center [428, 196] width 857 height 392
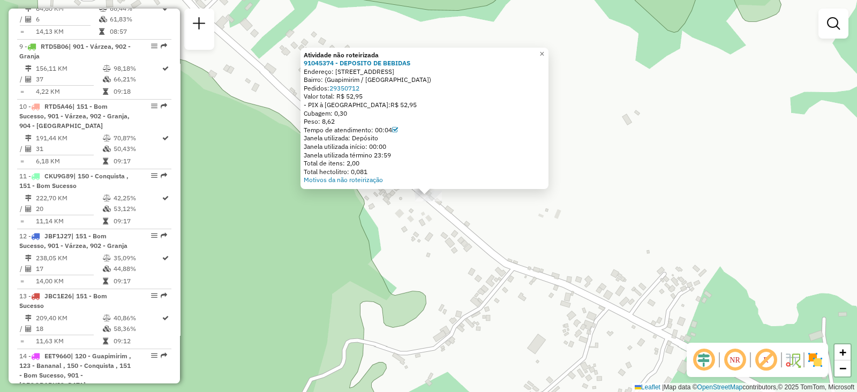
click at [511, 268] on div "Atividade não roteirizada 91045374 - DEPOSITO DE BEBIDAS Endereço: [STREET_ADDR…" at bounding box center [428, 196] width 857 height 392
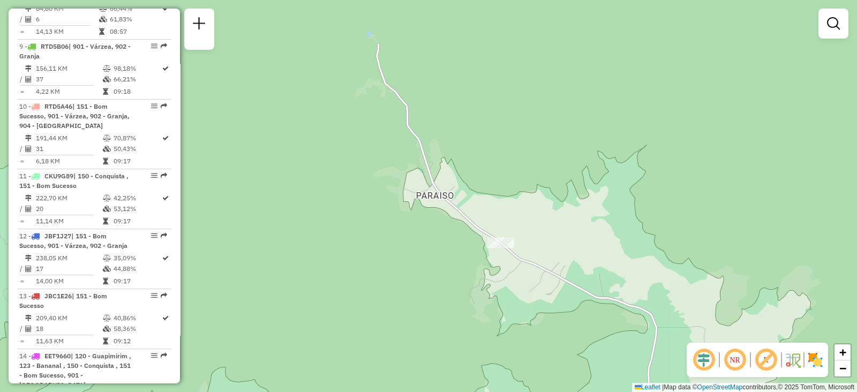
drag, startPoint x: 567, startPoint y: 266, endPoint x: 513, endPoint y: 268, distance: 53.6
click at [514, 269] on div "Janela de atendimento Grade de atendimento Capacidade Transportadoras Veículos …" at bounding box center [428, 196] width 857 height 392
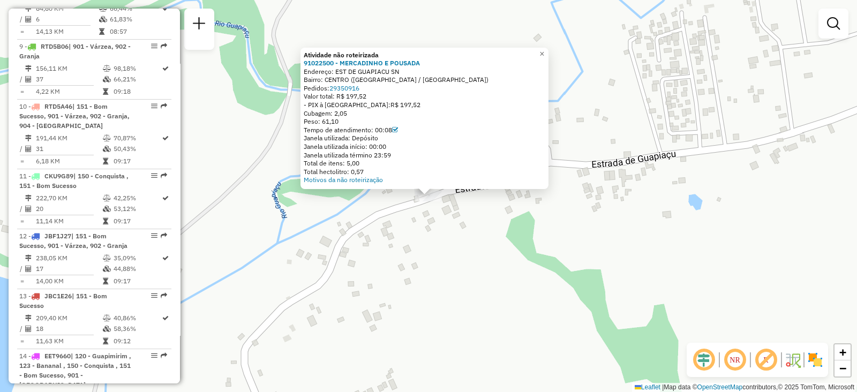
click at [435, 271] on div "Atividade não roteirizada 91022500 - MERCADINHO E POUSADA Endereço: EST DE GUAP…" at bounding box center [428, 196] width 857 height 392
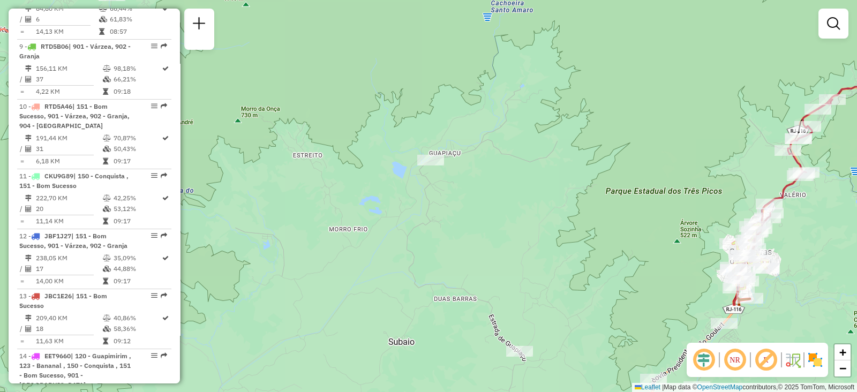
drag, startPoint x: 449, startPoint y: 275, endPoint x: 466, endPoint y: 172, distance: 103.8
click at [466, 172] on div "Janela de atendimento Grade de atendimento Capacidade Transportadoras Veículos …" at bounding box center [428, 196] width 857 height 392
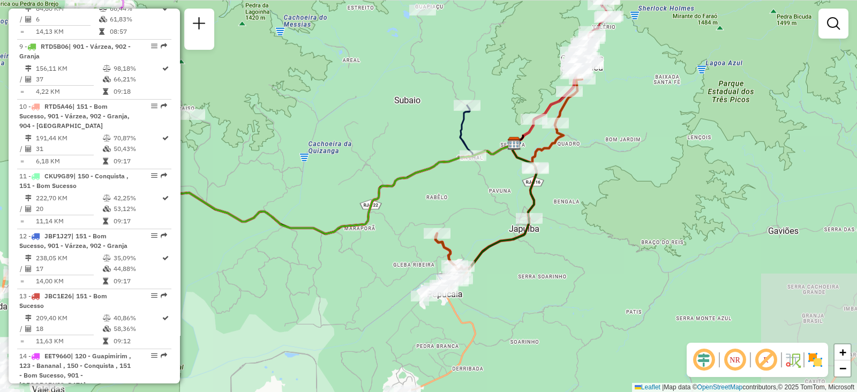
drag, startPoint x: 453, startPoint y: 202, endPoint x: 436, endPoint y: 80, distance: 123.3
click at [436, 80] on div "Janela de atendimento Grade de atendimento Capacidade Transportadoras Veículos …" at bounding box center [428, 196] width 857 height 392
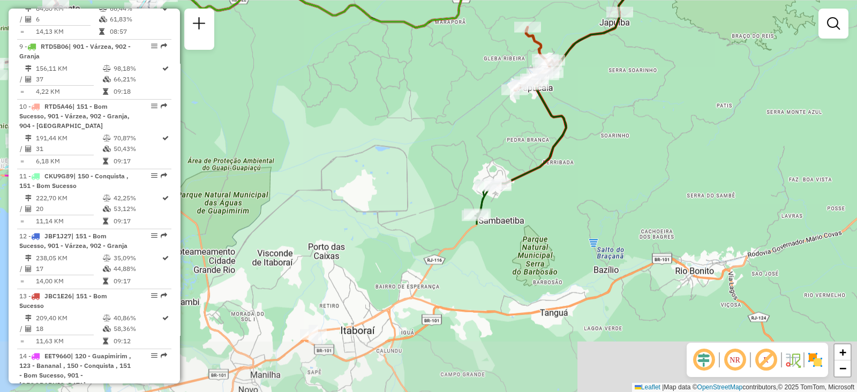
drag, startPoint x: 479, startPoint y: 244, endPoint x: 565, endPoint y: 33, distance: 227.9
click at [575, 20] on div "Janela de atendimento Grade de atendimento Capacidade Transportadoras Veículos …" at bounding box center [428, 196] width 857 height 392
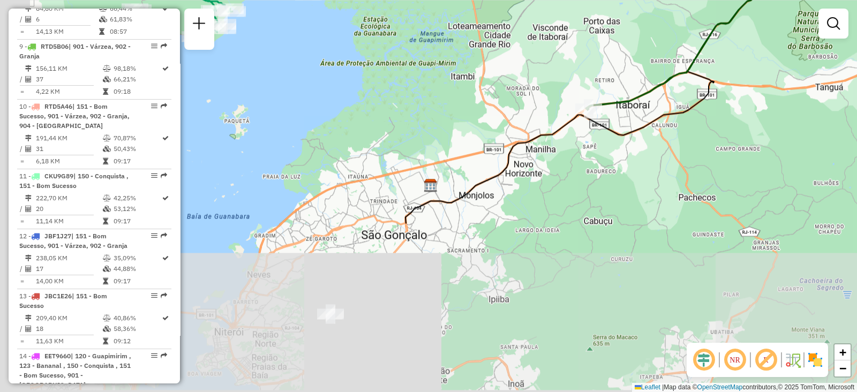
drag, startPoint x: 366, startPoint y: 242, endPoint x: 635, endPoint y: 38, distance: 337.0
click at [643, 30] on div "Janela de atendimento Grade de atendimento Capacidade Transportadoras Veículos …" at bounding box center [428, 196] width 857 height 392
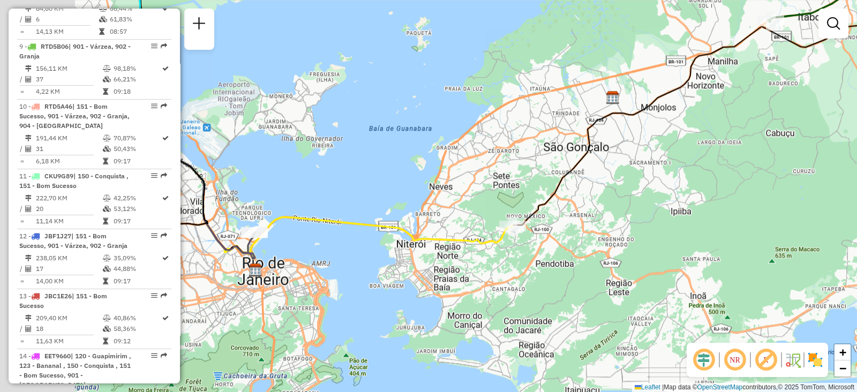
drag, startPoint x: 406, startPoint y: 200, endPoint x: 566, endPoint y: 123, distance: 177.2
click at [580, 118] on div "Janela de atendimento Grade de atendimento Capacidade Transportadoras Veículos …" at bounding box center [428, 196] width 857 height 392
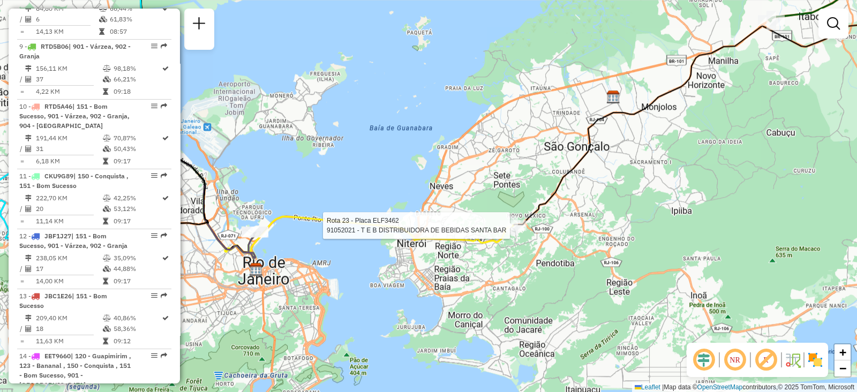
select select "**********"
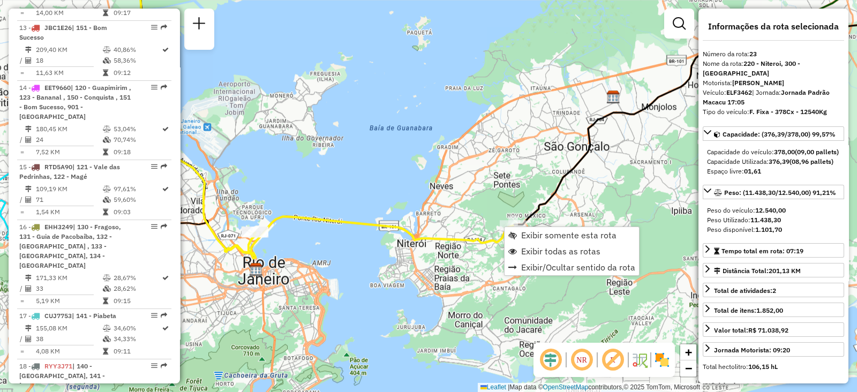
scroll to position [1785, 0]
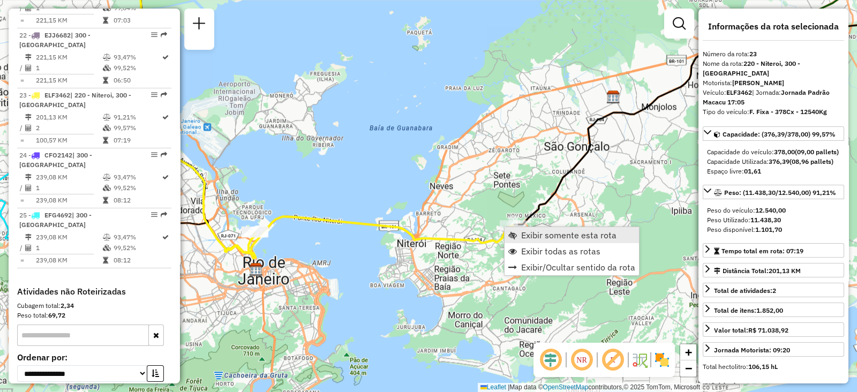
click at [519, 237] on link "Exibir somente esta rota" at bounding box center [571, 235] width 134 height 16
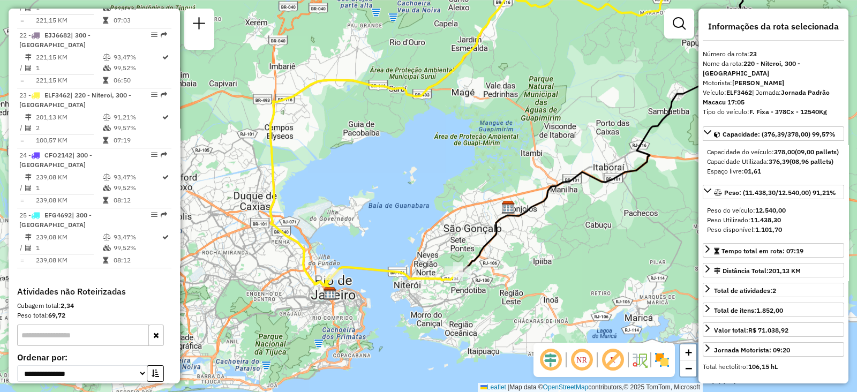
drag, startPoint x: 482, startPoint y: 232, endPoint x: 546, endPoint y: 157, distance: 98.3
click at [546, 157] on div "Janela de atendimento Grade de atendimento Capacidade Transportadoras Veículos …" at bounding box center [428, 196] width 857 height 392
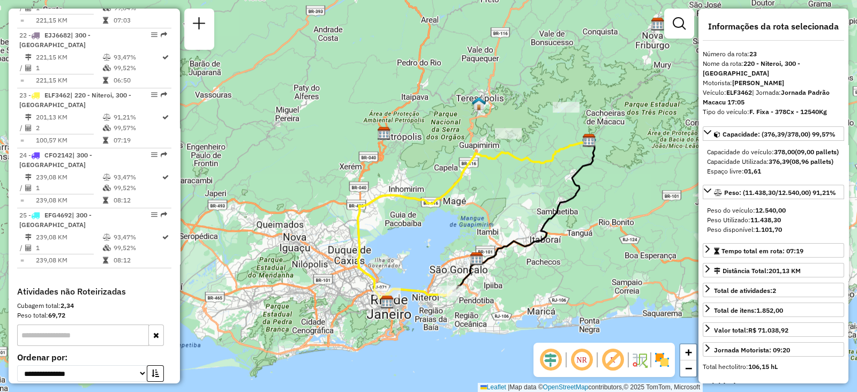
drag, startPoint x: 525, startPoint y: 162, endPoint x: 504, endPoint y: 191, distance: 36.1
click at [508, 199] on div "Janela de atendimento Grade de atendimento Capacidade Transportadoras Veículos …" at bounding box center [428, 196] width 857 height 392
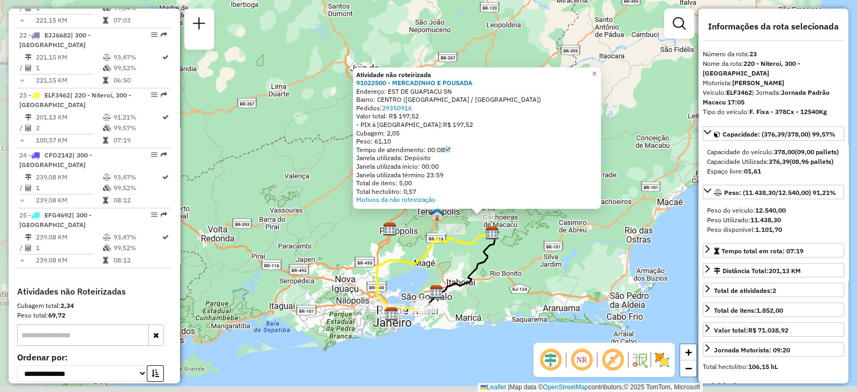
drag, startPoint x: 402, startPoint y: 313, endPoint x: 447, endPoint y: 262, distance: 67.5
click at [452, 261] on div "Atividade não roteirizada 91022500 - MERCADINHO E POUSADA Endereço: EST DE GUAP…" at bounding box center [428, 196] width 857 height 392
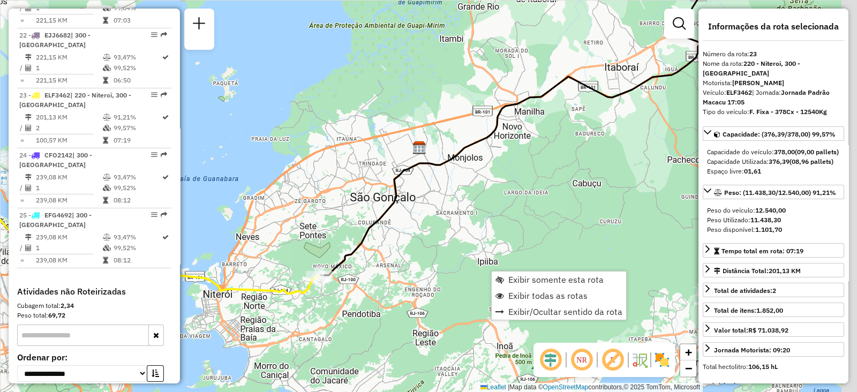
drag, startPoint x: 295, startPoint y: 209, endPoint x: 115, endPoint y: 214, distance: 180.0
click at [110, 217] on hb-router-mapa "Exibir somente esta rota Exibir todas as rotas Exibir/Ocultar sentido da rota I…" at bounding box center [428, 196] width 857 height 392
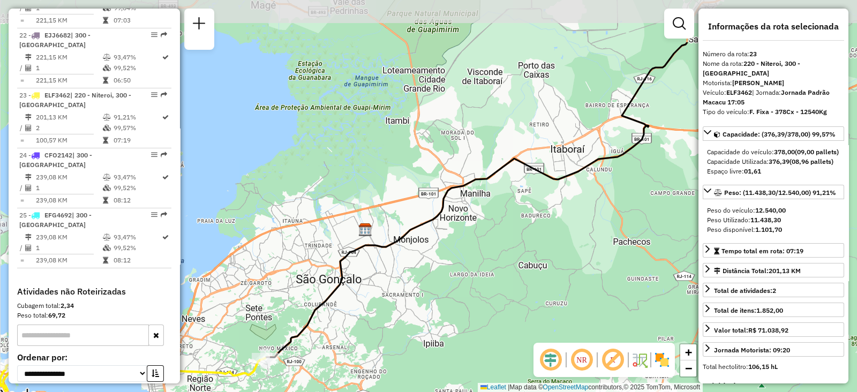
drag, startPoint x: 304, startPoint y: 162, endPoint x: 232, endPoint y: 249, distance: 112.7
click at [230, 259] on div "Janela de atendimento Grade de atendimento Capacidade Transportadoras Veículos …" at bounding box center [428, 196] width 857 height 392
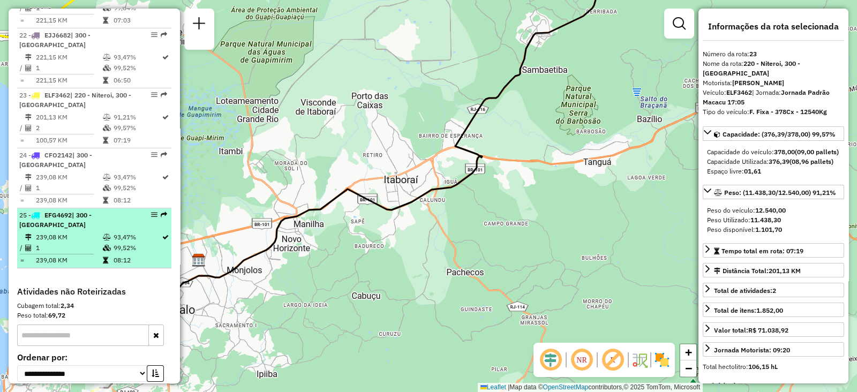
drag, startPoint x: 311, startPoint y: 143, endPoint x: 165, endPoint y: 159, distance: 145.9
click at [165, 159] on hb-router-mapa "Informações da Sessão 1285002 - [DATE] Criação: [DATE] 20:00 Depósito: CDI Maca…" at bounding box center [428, 196] width 857 height 392
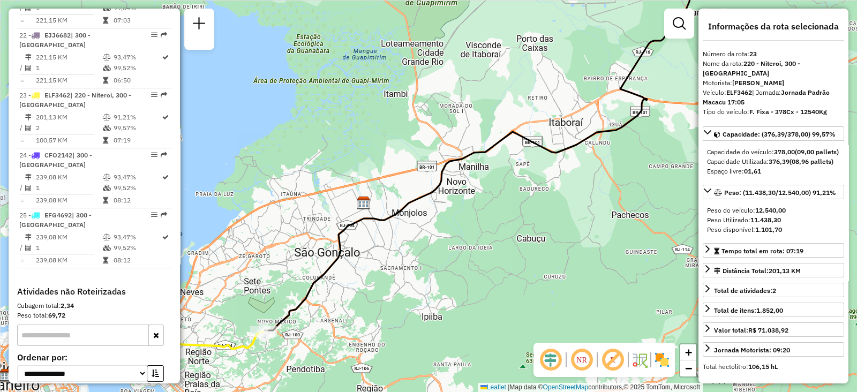
drag, startPoint x: 250, startPoint y: 164, endPoint x: 427, endPoint y: 97, distance: 189.3
click at [427, 97] on div "Janela de atendimento Grade de atendimento Capacidade Transportadoras Veículos …" at bounding box center [428, 196] width 857 height 392
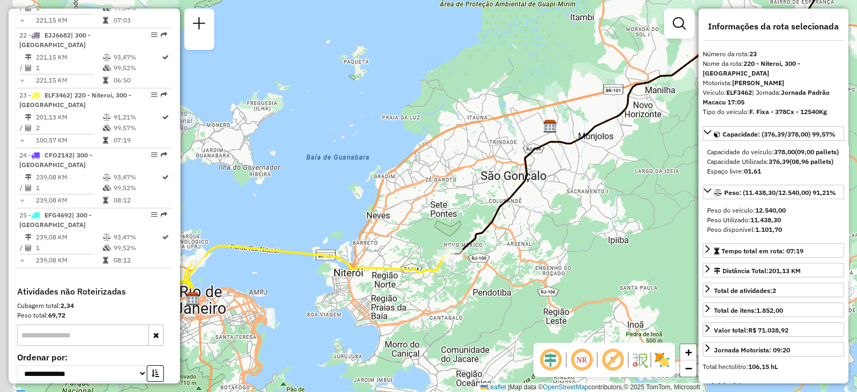
drag, startPoint x: 289, startPoint y: 240, endPoint x: 418, endPoint y: 187, distance: 139.2
click at [459, 172] on div "Janela de atendimento Grade de atendimento Capacidade Transportadoras Veículos …" at bounding box center [428, 196] width 857 height 392
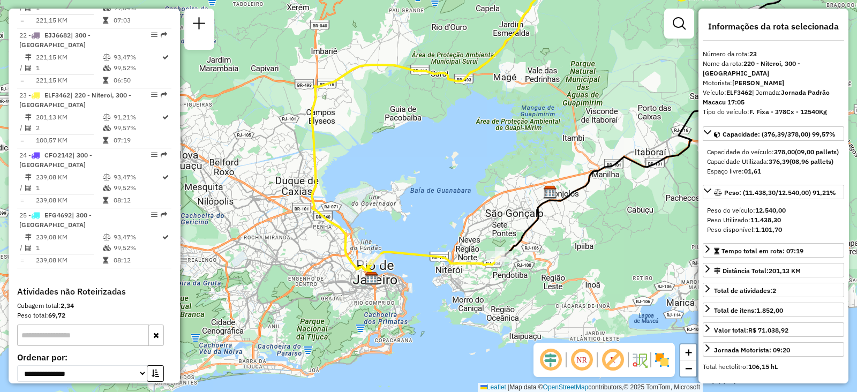
drag, startPoint x: 367, startPoint y: 247, endPoint x: 491, endPoint y: 273, distance: 126.8
click at [491, 273] on div "Janela de atendimento Grade de atendimento Capacidade Transportadoras Veículos …" at bounding box center [428, 196] width 857 height 392
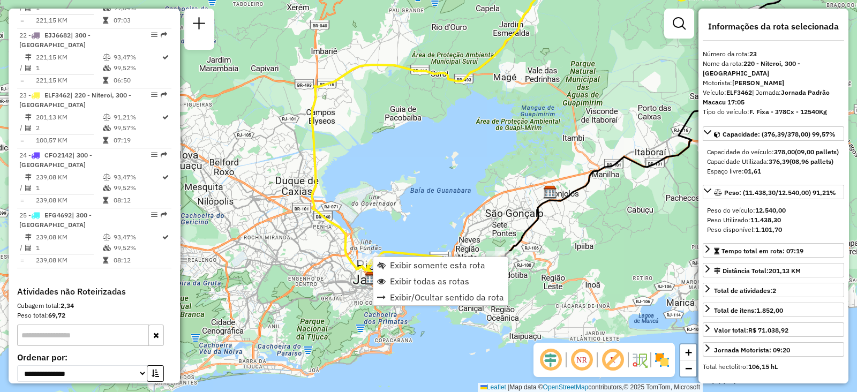
drag, startPoint x: 408, startPoint y: 277, endPoint x: 363, endPoint y: 283, distance: 45.4
click at [408, 277] on span "Exibir todas as rotas" at bounding box center [429, 281] width 79 height 9
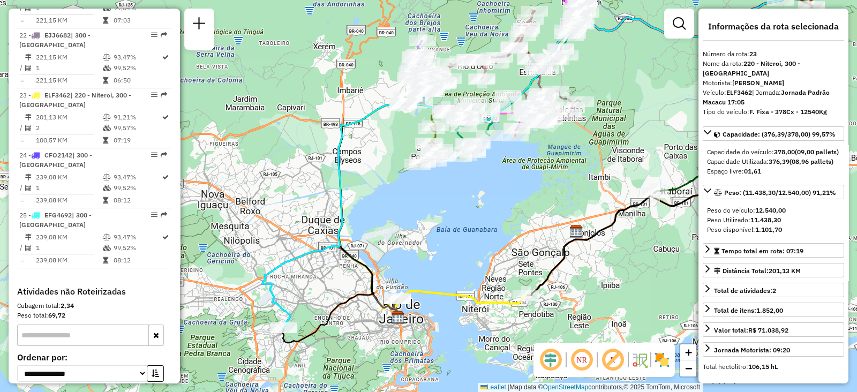
drag, startPoint x: 343, startPoint y: 254, endPoint x: 346, endPoint y: 296, distance: 41.9
click at [369, 293] on icon at bounding box center [532, 171] width 500 height 343
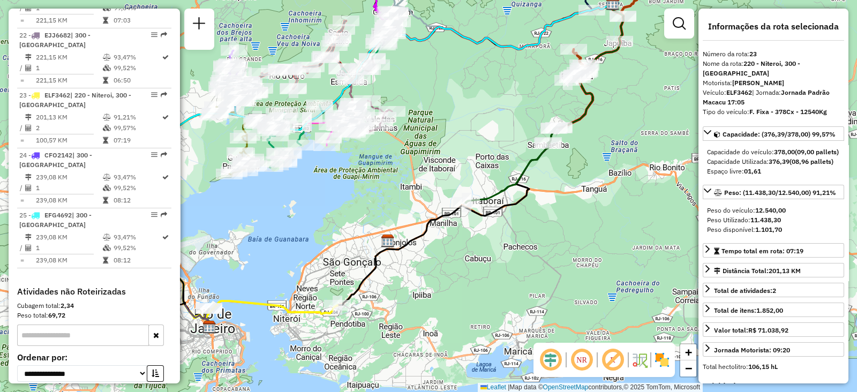
drag, startPoint x: 359, startPoint y: 238, endPoint x: 185, endPoint y: 263, distance: 175.4
click at [144, 264] on hb-router-mapa "Informações da Sessão 1285002 - [DATE] Criação: [DATE] 20:00 Depósito: CDI Maca…" at bounding box center [428, 196] width 857 height 392
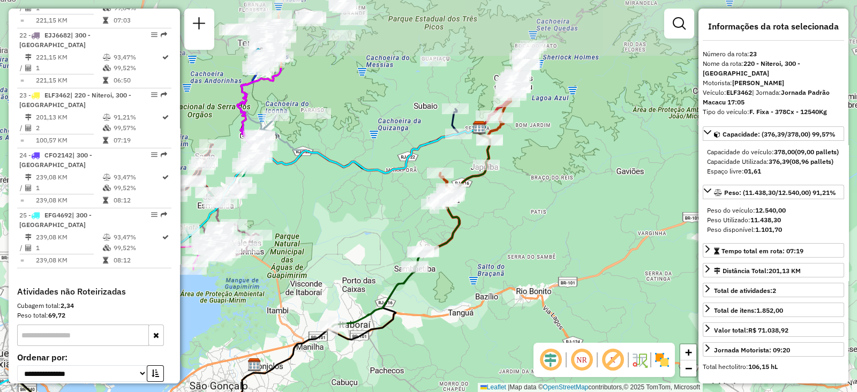
drag, startPoint x: 388, startPoint y: 164, endPoint x: 263, endPoint y: 286, distance: 174.2
click at [263, 286] on div "Janela de atendimento Grade de atendimento Capacidade Transportadoras Veículos …" at bounding box center [428, 196] width 857 height 392
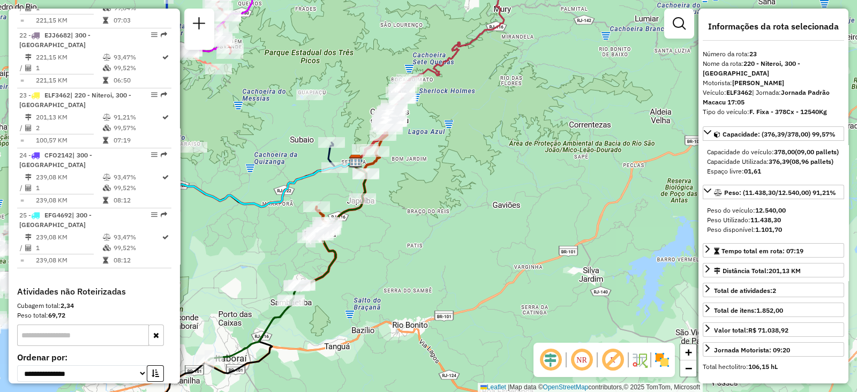
drag, startPoint x: 362, startPoint y: 214, endPoint x: 261, endPoint y: 231, distance: 102.1
click at [261, 231] on div "Janela de atendimento Grade de atendimento Capacidade Transportadoras Veículos …" at bounding box center [428, 196] width 857 height 392
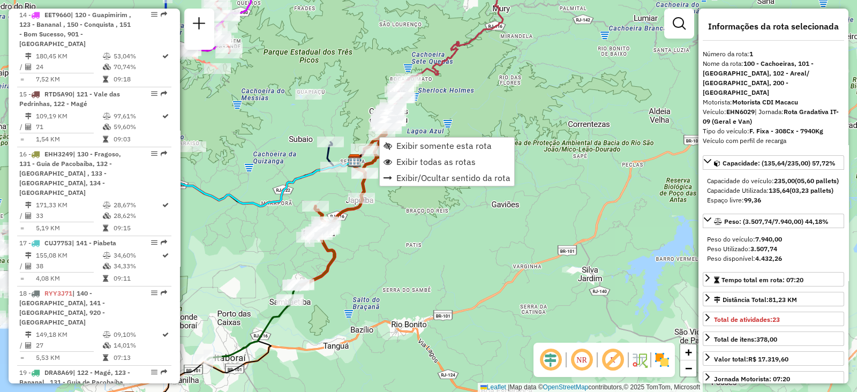
scroll to position [419, 0]
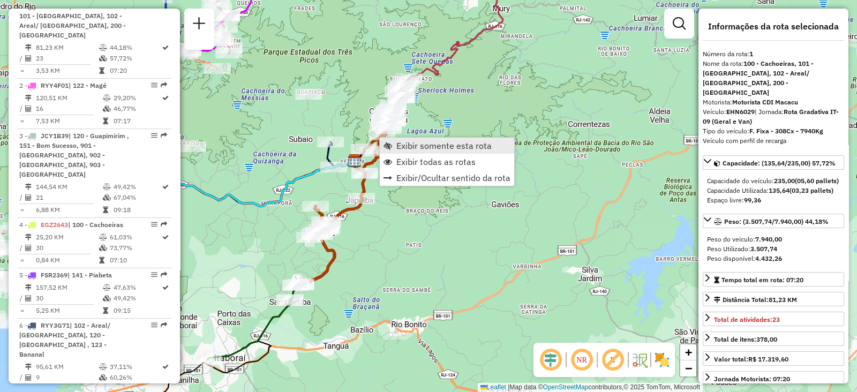
click at [397, 149] on span "Exibir somente esta rota" at bounding box center [443, 145] width 95 height 9
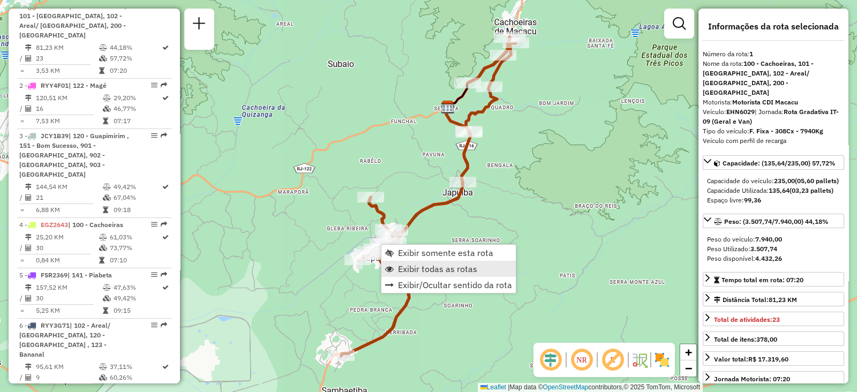
click at [403, 266] on span "Exibir todas as rotas" at bounding box center [437, 269] width 79 height 9
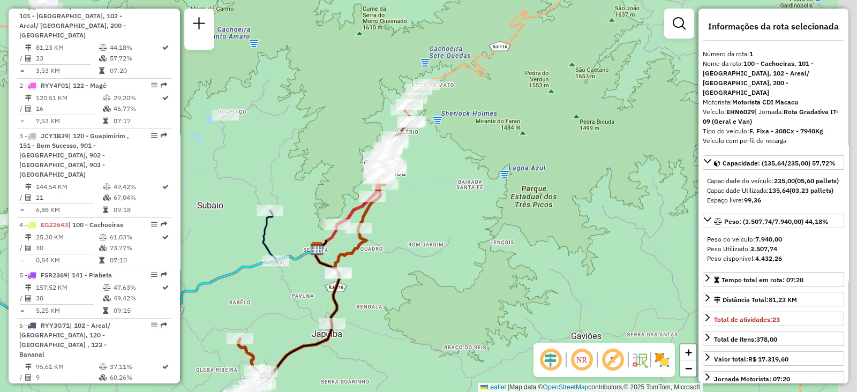
drag, startPoint x: 405, startPoint y: 169, endPoint x: 337, endPoint y: 256, distance: 110.3
click at [276, 304] on div "Janela de atendimento Grade de atendimento Capacidade Transportadoras Veículos …" at bounding box center [428, 196] width 857 height 392
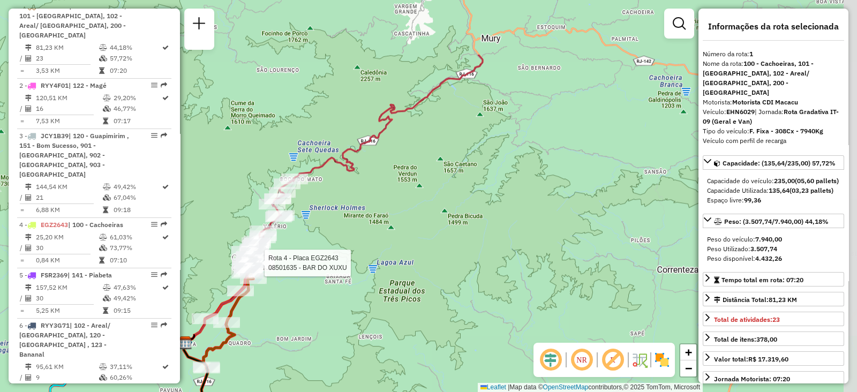
drag, startPoint x: 398, startPoint y: 177, endPoint x: 271, endPoint y: 269, distance: 156.5
click at [271, 268] on div at bounding box center [261, 263] width 27 height 11
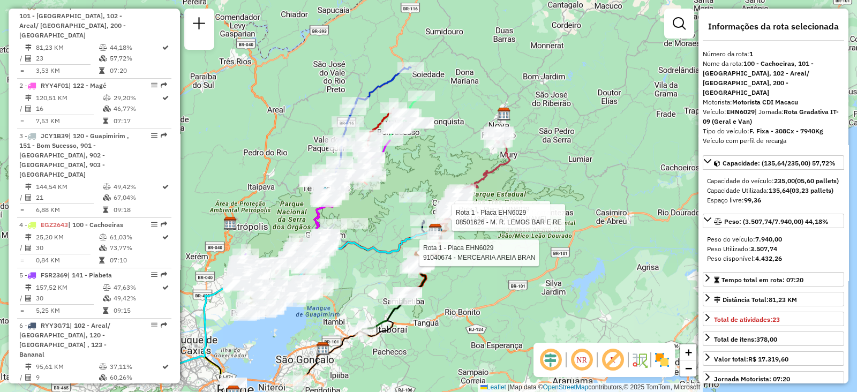
drag, startPoint x: 296, startPoint y: 288, endPoint x: 347, endPoint y: 231, distance: 76.2
click at [347, 231] on div "Rota 1 - Placa EHN6029 91040674 - MERCEARIA AREIA BRAN Rota 1 - Placa EHN6029 0…" at bounding box center [428, 196] width 857 height 392
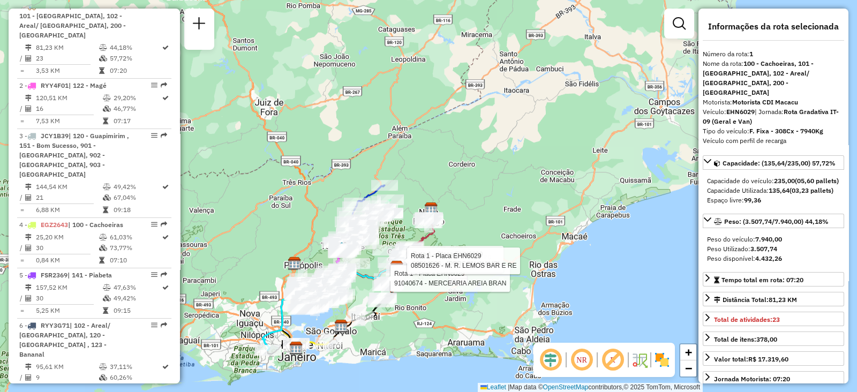
drag, startPoint x: 455, startPoint y: 322, endPoint x: 433, endPoint y: 322, distance: 22.5
click at [455, 322] on div "Rota 1 - Placa EHN6029 91040674 - MERCEARIA AREIA BRAN Rota 1 - Placa EHN6029 0…" at bounding box center [428, 196] width 857 height 392
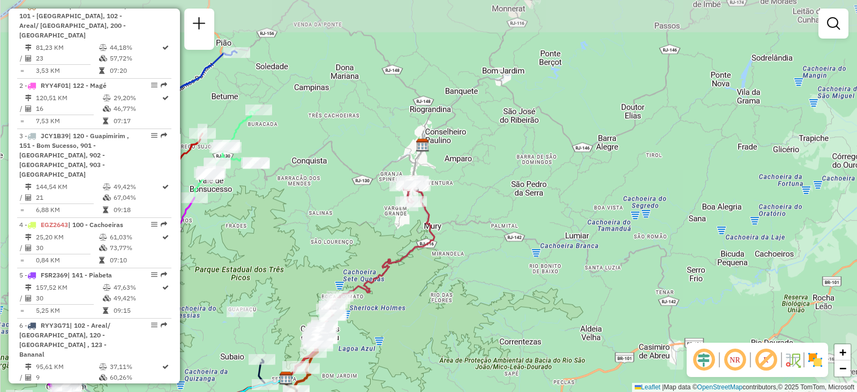
drag, startPoint x: 419, startPoint y: 190, endPoint x: 381, endPoint y: 219, distance: 48.5
click at [376, 229] on div "Janela de atendimento Grade de atendimento Capacidade Transportadoras Veículos …" at bounding box center [428, 196] width 857 height 392
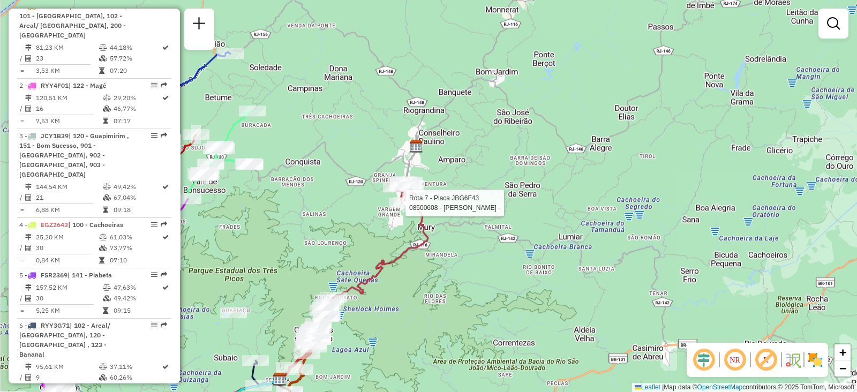
select select "**********"
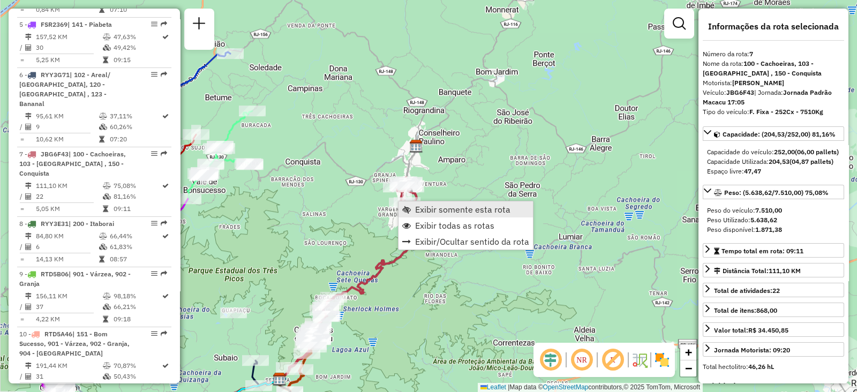
scroll to position [779, 0]
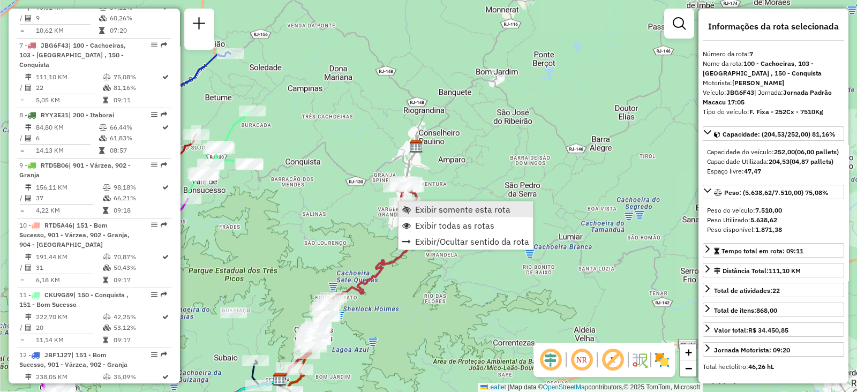
click at [413, 208] on link "Exibir somente esta rota" at bounding box center [465, 209] width 134 height 16
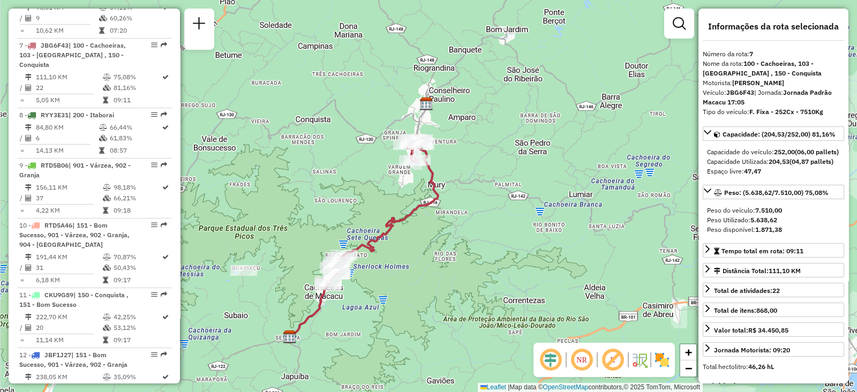
drag, startPoint x: 417, startPoint y: 262, endPoint x: 346, endPoint y: 305, distance: 82.5
click at [346, 305] on div "Janela de atendimento Grade de atendimento Capacidade Transportadoras Veículos …" at bounding box center [428, 196] width 857 height 392
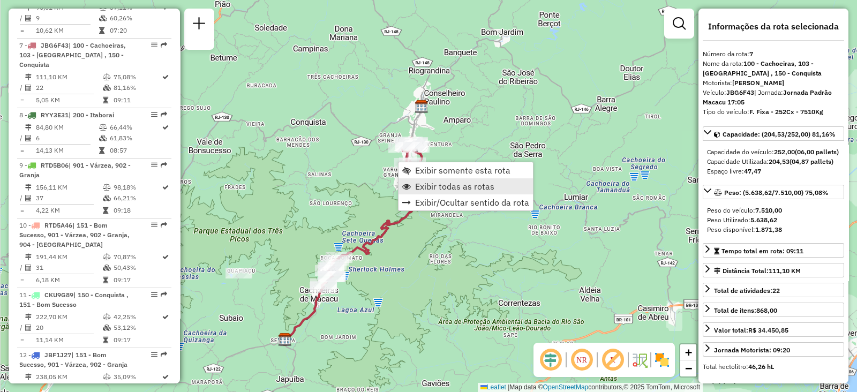
click at [438, 191] on span "Exibir todas as rotas" at bounding box center [454, 186] width 79 height 9
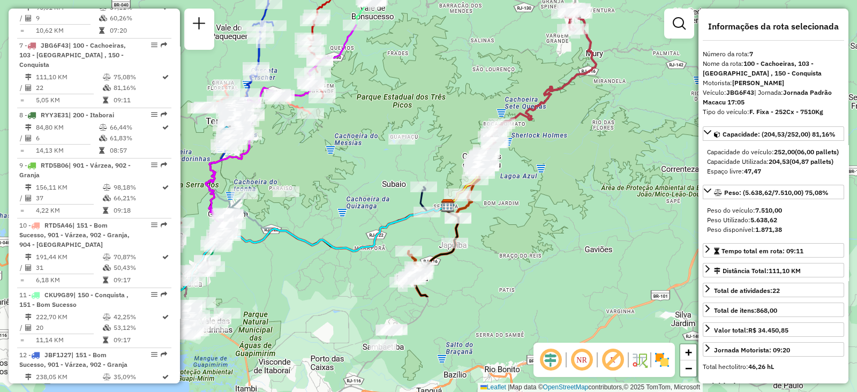
drag, startPoint x: 412, startPoint y: 322, endPoint x: 570, endPoint y: 178, distance: 213.8
click at [596, 169] on div "Janela de atendimento Grade de atendimento Capacidade Transportadoras Veículos …" at bounding box center [428, 196] width 857 height 392
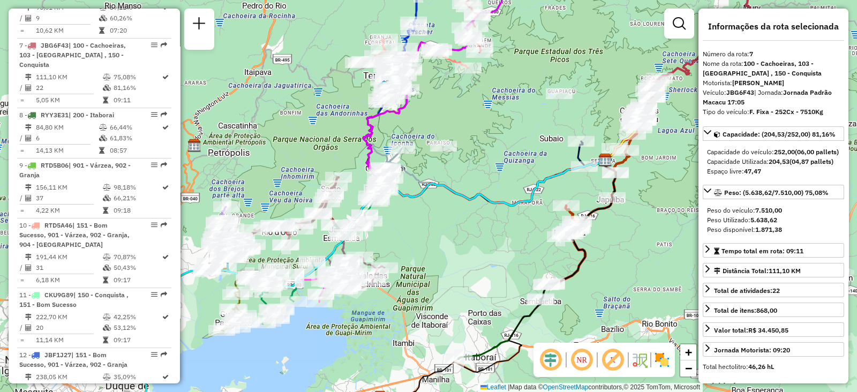
drag, startPoint x: 314, startPoint y: 257, endPoint x: 451, endPoint y: 231, distance: 139.0
click at [451, 231] on div "Janela de atendimento Grade de atendimento Capacidade Transportadoras Veículos …" at bounding box center [428, 196] width 857 height 392
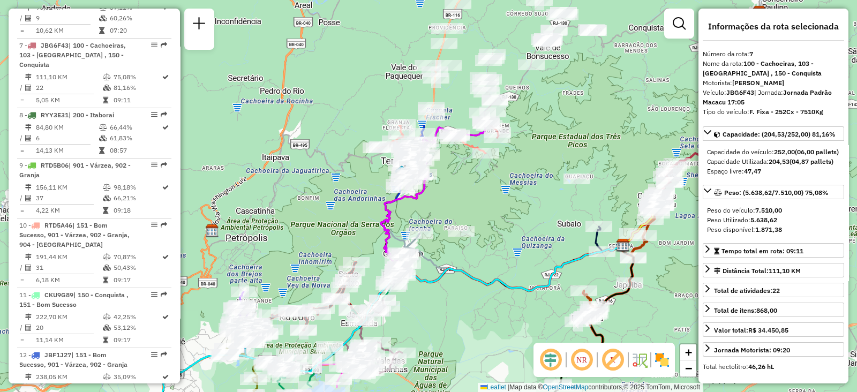
drag, startPoint x: 602, startPoint y: 81, endPoint x: 534, endPoint y: 197, distance: 134.0
click at [497, 239] on div "Janela de atendimento Grade de atendimento Capacidade Transportadoras Veículos …" at bounding box center [428, 196] width 857 height 392
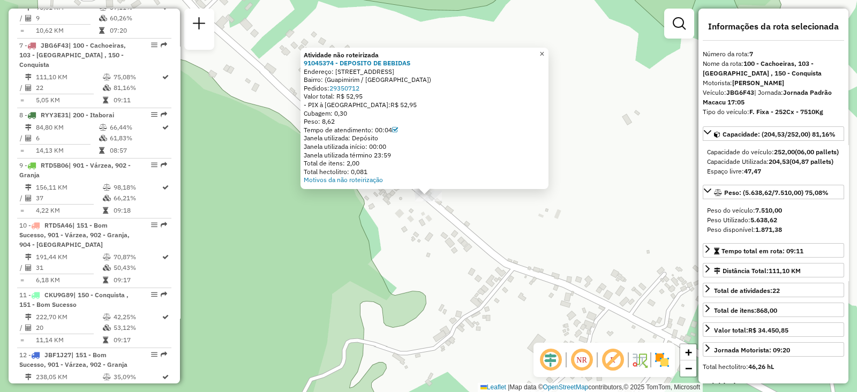
click at [544, 52] on span "×" at bounding box center [541, 53] width 5 height 9
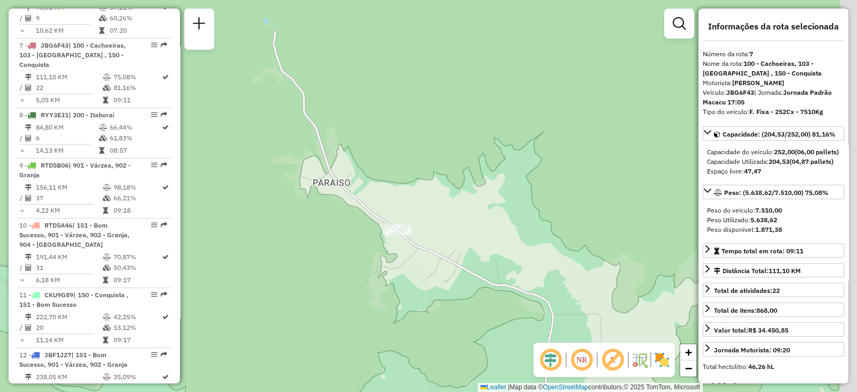
drag, startPoint x: 489, startPoint y: 183, endPoint x: 393, endPoint y: 172, distance: 96.9
click at [385, 184] on div "Janela de atendimento Grade de atendimento Capacidade Transportadoras Veículos …" at bounding box center [428, 196] width 857 height 392
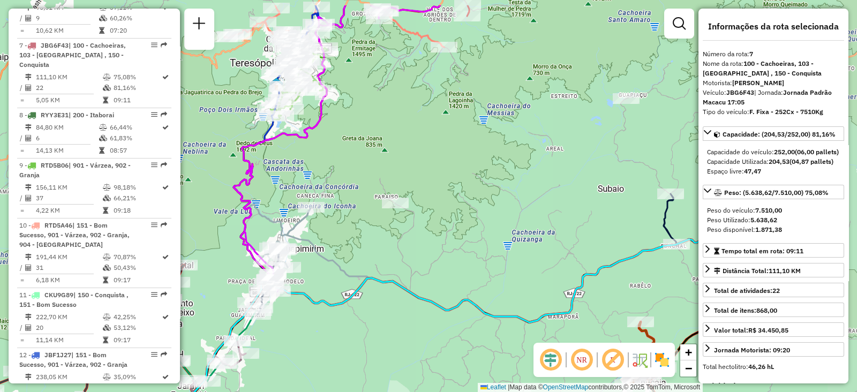
drag, startPoint x: 573, startPoint y: 143, endPoint x: 487, endPoint y: 161, distance: 88.1
click at [481, 171] on div "Janela de atendimento Grade de atendimento Capacidade Transportadoras Veículos …" at bounding box center [428, 196] width 857 height 392
